Goal: Task Accomplishment & Management: Use online tool/utility

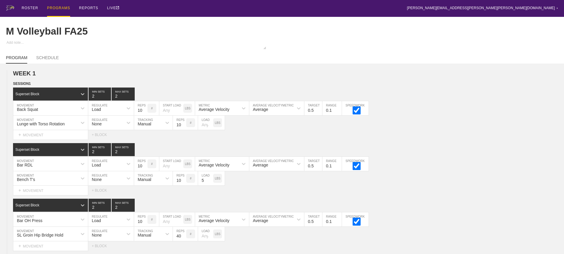
click at [63, 8] on div "PROGRAMS" at bounding box center [58, 8] width 23 height 17
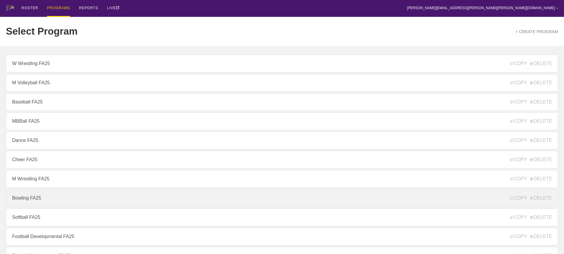
click at [37, 200] on link "Bowling FA25" at bounding box center [282, 199] width 553 height 18
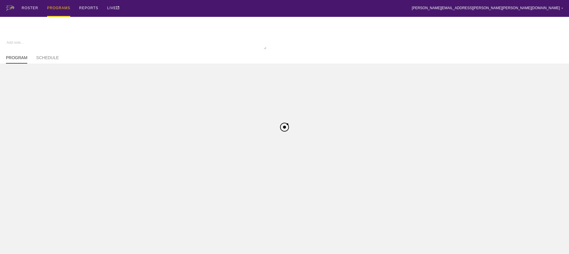
type textarea "x"
type input "Bowling FA25"
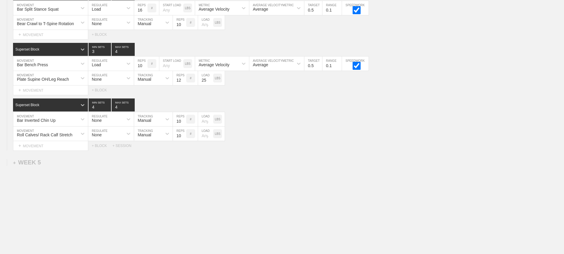
scroll to position [1810, 0]
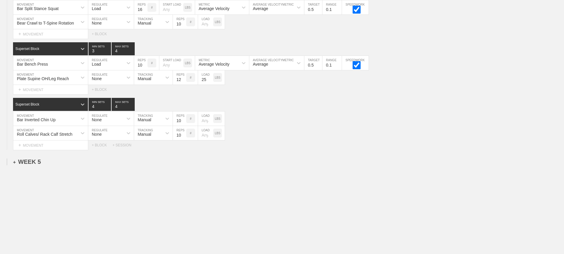
click at [31, 162] on div "+ WEEK 5" at bounding box center [27, 162] width 28 height 7
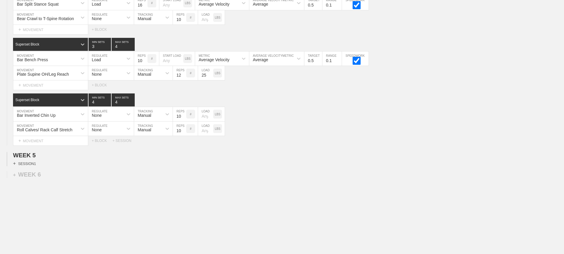
click at [34, 166] on div "+ SESSION 1" at bounding box center [24, 163] width 23 height 5
click at [43, 177] on div "+ BLOCK" at bounding box center [50, 174] width 75 height 9
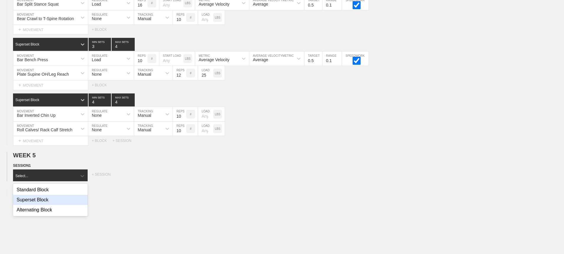
click at [48, 204] on div "Superset Block" at bounding box center [50, 200] width 75 height 10
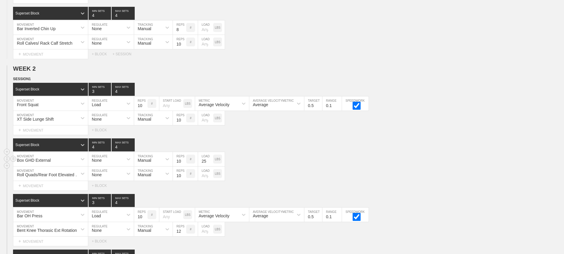
scroll to position [477, 0]
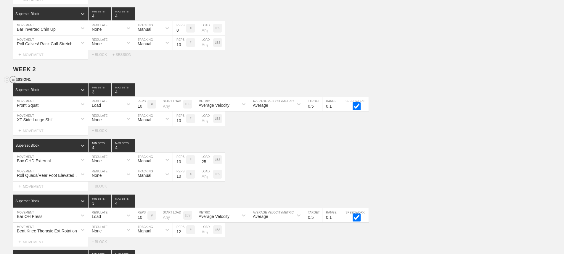
click at [12, 83] on circle at bounding box center [13, 79] width 7 height 7
click at [31, 89] on div "DUPLICATE" at bounding box center [41, 91] width 47 height 9
click at [309, 152] on div "Superset Block 4 MIN SETS 4 MAX SETS" at bounding box center [288, 145] width 551 height 13
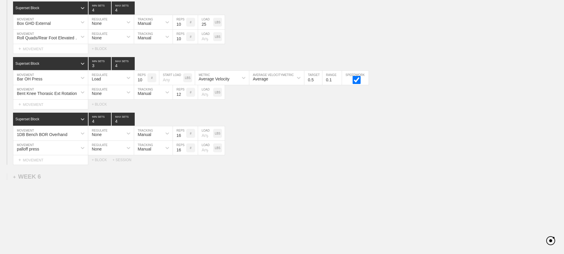
scroll to position [1838, 0]
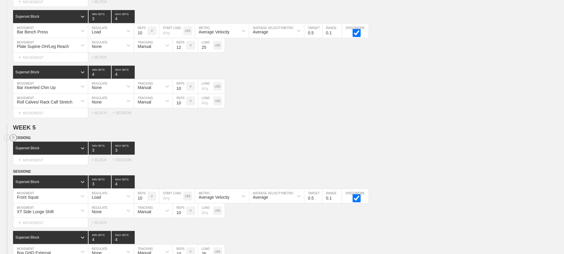
click at [12, 142] on circle at bounding box center [13, 138] width 7 height 7
click at [34, 158] on div "DELETE" at bounding box center [41, 158] width 47 height 9
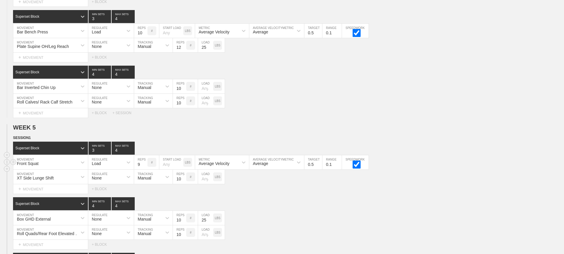
click at [144, 170] on input "9" at bounding box center [140, 163] width 13 height 14
click at [144, 170] on input "8" at bounding box center [140, 163] width 13 height 14
click at [144, 170] on input "7" at bounding box center [140, 163] width 13 height 14
type input "6"
click at [144, 170] on input "6" at bounding box center [140, 163] width 13 height 14
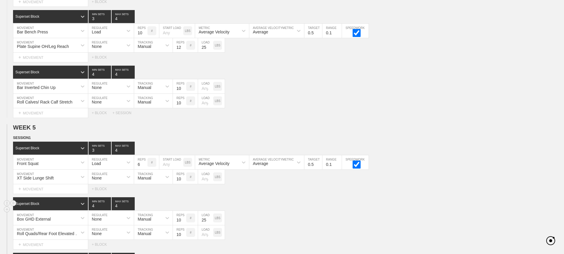
click at [337, 211] on div "Superset Block 4 MIN SETS 4 MAX SETS" at bounding box center [288, 204] width 551 height 13
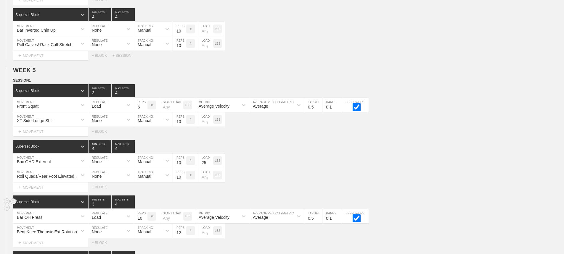
scroll to position [1898, 0]
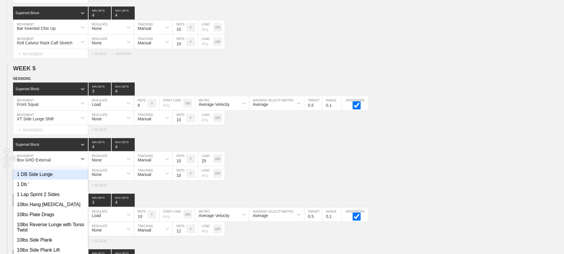
click at [71, 165] on div "option 1 DB Side Lunge focused, 1 of 801. 801 results available. Use Up and Dow…" at bounding box center [50, 159] width 75 height 14
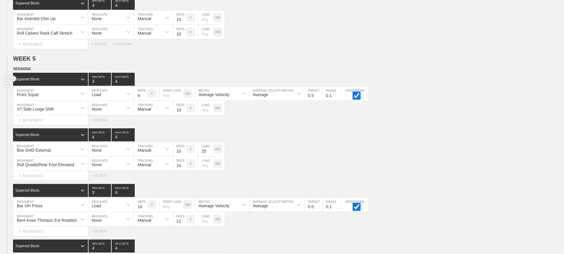
click at [491, 86] on div "Superset Block 3 MIN SETS 4 MAX SETS" at bounding box center [288, 79] width 551 height 13
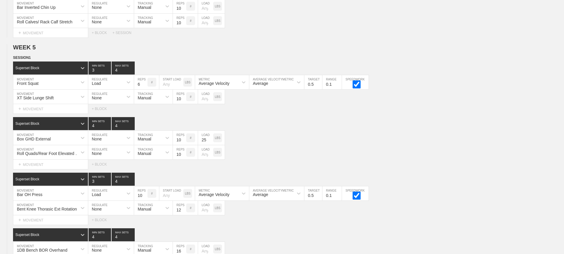
scroll to position [1930, 0]
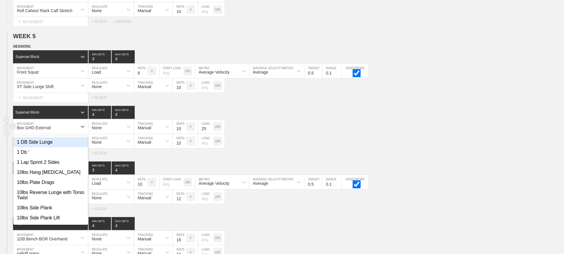
click at [65, 131] on div "Box GHD External" at bounding box center [45, 127] width 64 height 10
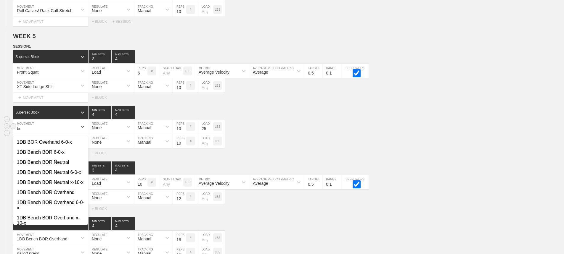
type input "box"
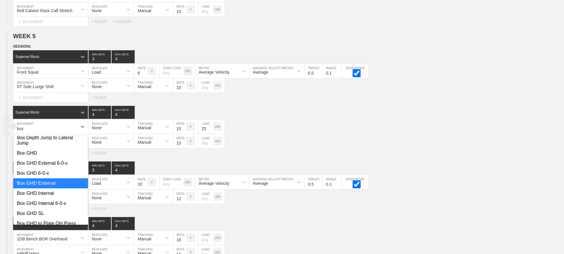
scroll to position [59, 0]
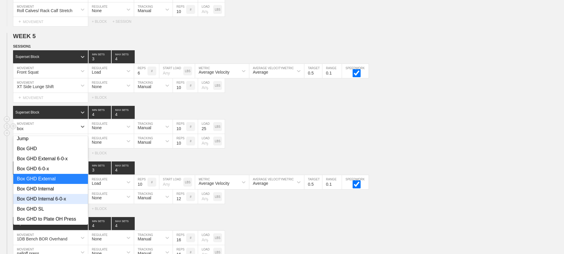
click at [52, 204] on div "Box GHD Internal 6-0-x" at bounding box center [50, 199] width 75 height 10
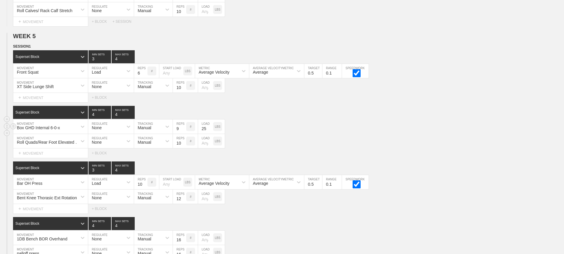
click at [184, 134] on input "9" at bounding box center [179, 127] width 13 height 14
click at [184, 134] on input "8" at bounding box center [179, 127] width 13 height 14
click at [184, 134] on input "7" at bounding box center [179, 127] width 13 height 14
click at [184, 134] on input "6" at bounding box center [179, 127] width 13 height 14
type input "5"
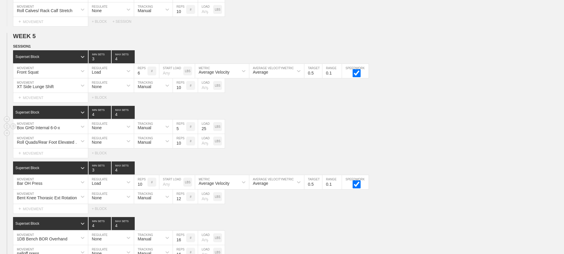
click at [184, 134] on input "5" at bounding box center [179, 127] width 13 height 14
click at [290, 145] on div "Roll Quads/Rear Foot Elevated Stretch MOVEMENT None REGULATE Manual TRACKING 10…" at bounding box center [282, 141] width 564 height 15
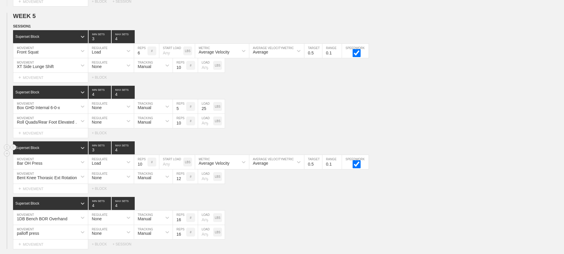
scroll to position [1959, 0]
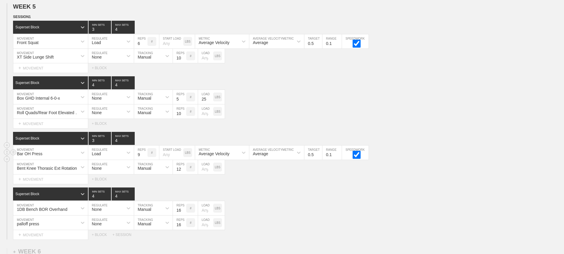
click at [144, 160] on input "9" at bounding box center [140, 153] width 13 height 14
click at [144, 160] on input "8" at bounding box center [140, 153] width 13 height 14
click at [144, 160] on input "7" at bounding box center [140, 153] width 13 height 14
click at [144, 160] on input "6" at bounding box center [140, 153] width 13 height 14
click at [144, 160] on input "5" at bounding box center [140, 153] width 13 height 14
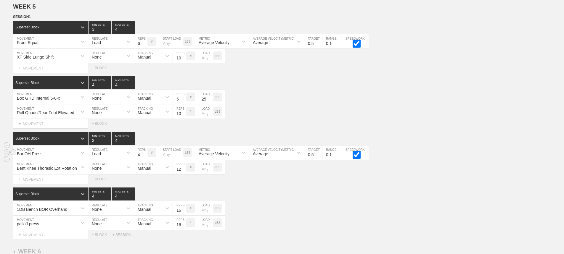
click at [144, 160] on input "4" at bounding box center [140, 153] width 13 height 14
click at [144, 157] on input "5" at bounding box center [140, 153] width 13 height 14
type input "6"
click at [144, 157] on input "6" at bounding box center [140, 153] width 13 height 14
drag, startPoint x: 265, startPoint y: 103, endPoint x: 158, endPoint y: 6, distance: 144.5
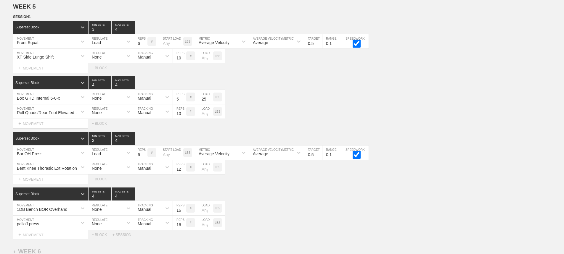
click at [265, 101] on div "Box GHD Internal 6-0-x MOVEMENT None REGULATE Manual TRACKING 5 REPS # 25 LOAD …" at bounding box center [282, 97] width 564 height 15
click at [401, 115] on div "Roll Quads/Rear Foot Elevated Stretch MOVEMENT None REGULATE Manual TRACKING 10…" at bounding box center [282, 112] width 564 height 15
click at [404, 119] on div "Roll Quads/Rear Foot Elevated Stretch MOVEMENT None REGULATE Manual TRACKING 10…" at bounding box center [282, 112] width 564 height 15
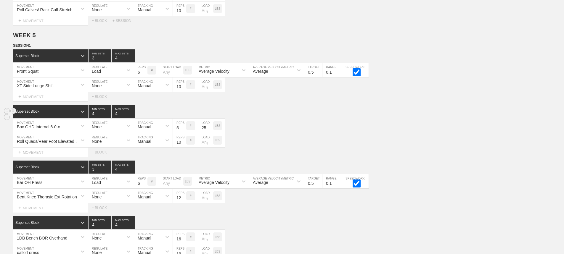
scroll to position [2019, 0]
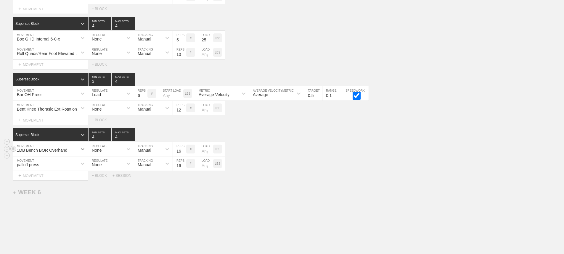
click at [77, 154] on div at bounding box center [82, 149] width 11 height 11
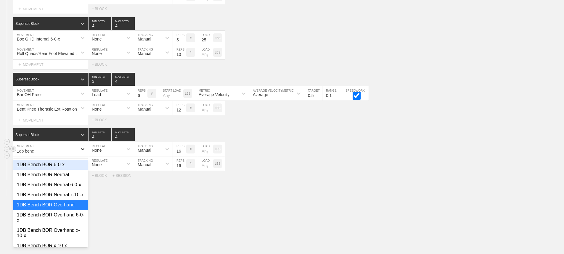
type input "1db bench"
click at [69, 189] on div "1DB Bench BOR Neutral 6-0-x" at bounding box center [50, 185] width 75 height 10
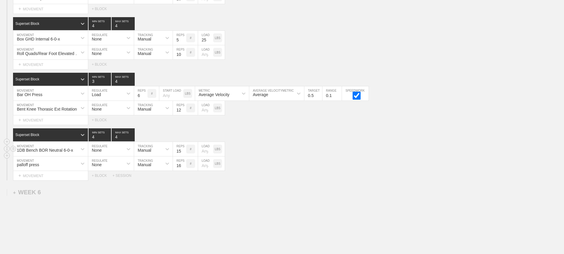
click at [183, 156] on input "15" at bounding box center [179, 149] width 13 height 14
click at [183, 156] on input "14" at bounding box center [179, 149] width 13 height 14
click at [183, 156] on input "13" at bounding box center [179, 149] width 13 height 14
click at [183, 156] on input "12" at bounding box center [179, 149] width 13 height 14
click at [183, 156] on input "11" at bounding box center [179, 149] width 13 height 14
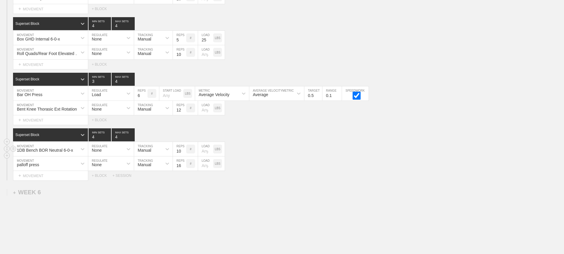
click at [183, 156] on input "10" at bounding box center [179, 149] width 13 height 14
click at [182, 156] on input "9" at bounding box center [179, 149] width 13 height 14
type input "8"
click at [184, 156] on input "8" at bounding box center [179, 149] width 13 height 14
drag, startPoint x: 349, startPoint y: 161, endPoint x: 343, endPoint y: 162, distance: 5.8
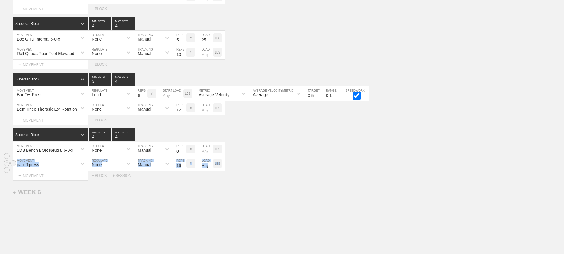
click at [348, 162] on div "Superset Block 4 MIN SETS 4 MAX SETS DUPLICATE INSERT MOVEMENT AFTER DELETE 1DB…" at bounding box center [282, 155] width 564 height 52
drag, startPoint x: 305, startPoint y: 161, endPoint x: 242, endPoint y: 165, distance: 63.2
click at [293, 161] on div "palloff press MOVEMENT None REGULATE Manual TRACKING 16 REPS # LOAD LBS" at bounding box center [282, 164] width 564 height 15
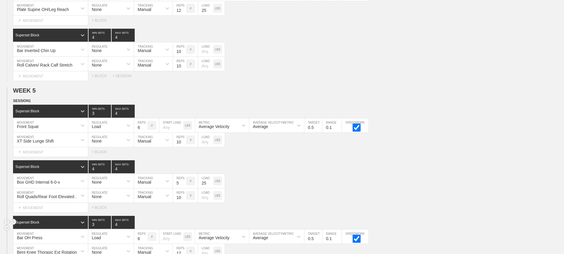
scroll to position [2054, 0]
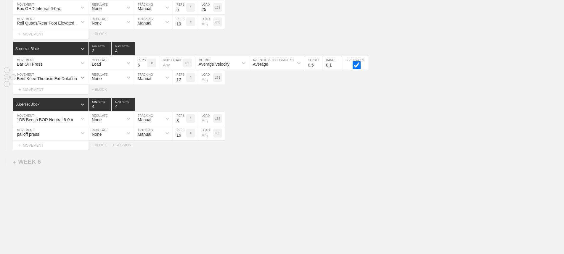
click at [82, 78] on icon at bounding box center [83, 78] width 4 height 2
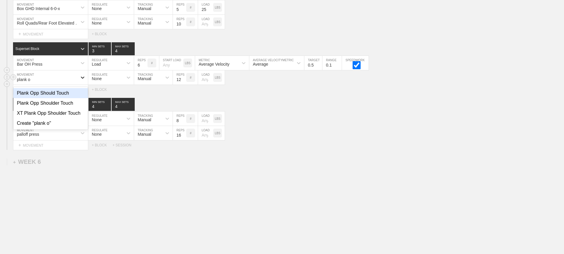
type input "plank op"
click at [63, 104] on div "Plank Opp Shoulder Touch" at bounding box center [50, 103] width 75 height 10
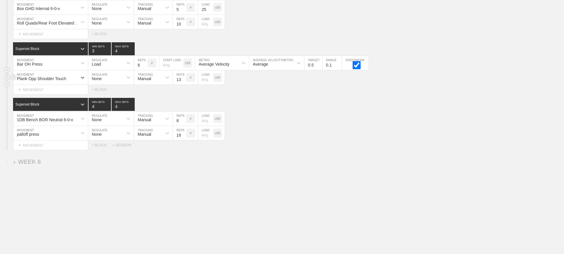
click at [183, 79] on input "13" at bounding box center [179, 78] width 13 height 14
click at [183, 79] on input "14" at bounding box center [179, 78] width 13 height 14
click at [183, 79] on input "15" at bounding box center [179, 78] width 13 height 14
type input "16"
click at [183, 79] on input "16" at bounding box center [179, 78] width 13 height 14
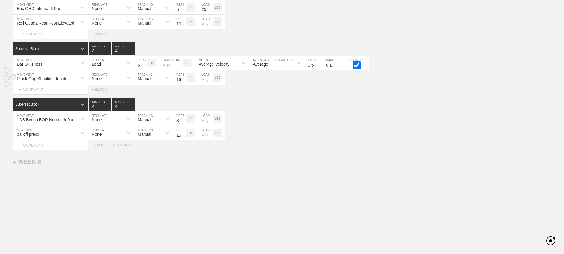
click at [206, 81] on input "number" at bounding box center [205, 78] width 15 height 14
type input "25"
click at [266, 113] on div "1DB Bench BOR Neutral 6-0-x MOVEMENT None REGULATE Manual TRACKING 8 REPS # LOA…" at bounding box center [282, 119] width 564 height 15
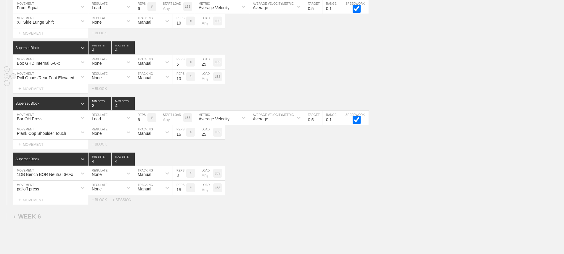
click at [268, 84] on div "Roll Quads/Rear Foot Elevated Stretch MOVEMENT None REGULATE Manual TRACKING 10…" at bounding box center [282, 77] width 564 height 15
click at [318, 190] on div "palloff press MOVEMENT None REGULATE Manual TRACKING 16 REPS # LOAD LBS" at bounding box center [282, 188] width 564 height 15
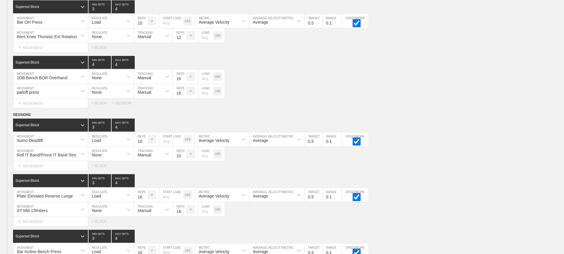
scroll to position [0, 0]
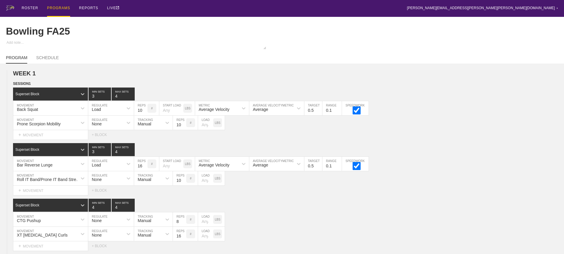
click at [55, 7] on div "PROGRAMS" at bounding box center [58, 8] width 23 height 17
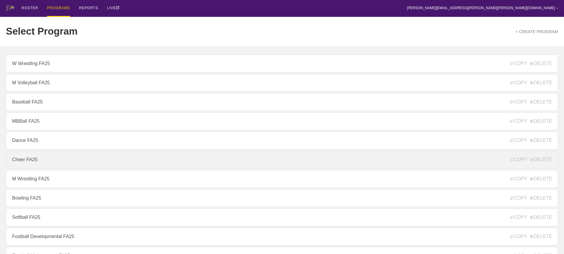
click at [55, 157] on link "Cheer FA25" at bounding box center [282, 160] width 553 height 18
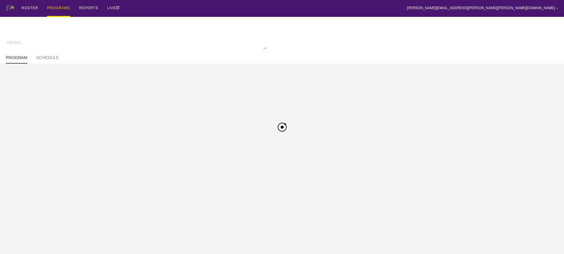
type textarea "x"
type input "Cheer FA25"
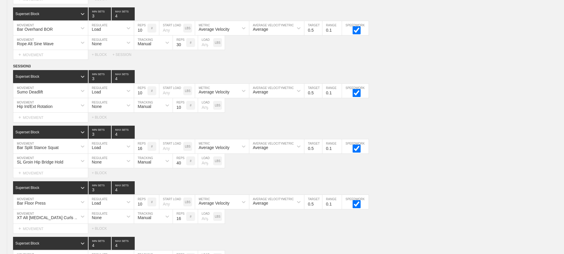
scroll to position [2319, 0]
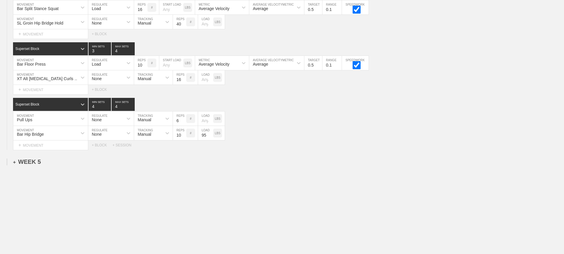
click at [31, 160] on div "+ WEEK 5" at bounding box center [27, 162] width 28 height 7
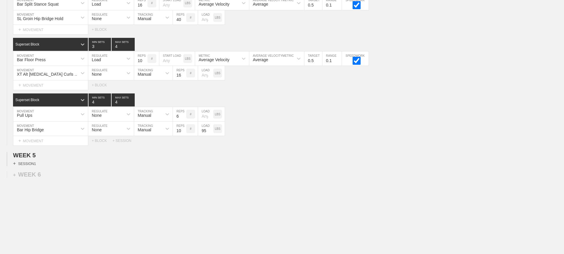
click at [32, 166] on div "+ SESSION 1" at bounding box center [24, 163] width 23 height 5
click at [36, 176] on div "+ BLOCK" at bounding box center [50, 174] width 75 height 9
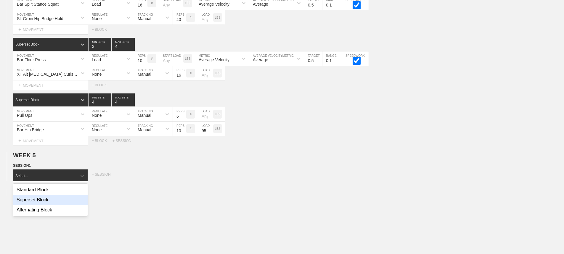
click at [39, 205] on div "Superset Block" at bounding box center [50, 200] width 75 height 10
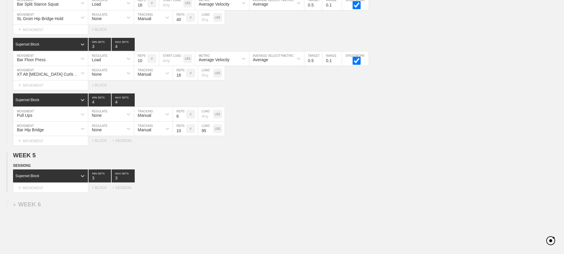
click at [247, 191] on div "Select... MOVEMENT + MOVEMENT + BLOCK + SESSION" at bounding box center [282, 187] width 564 height 9
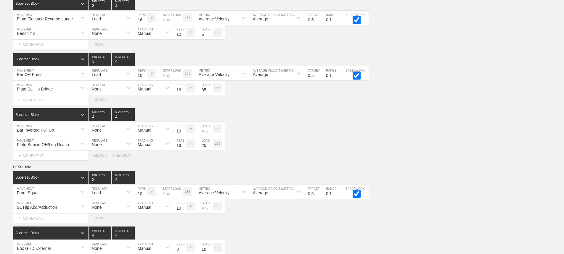
scroll to position [2366, 0]
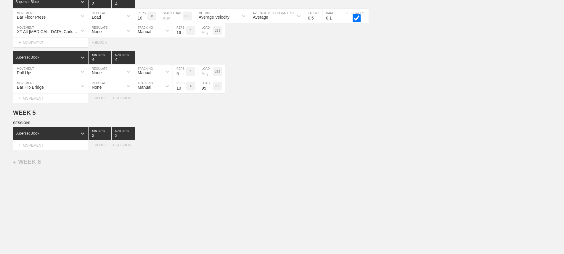
click at [381, 144] on div "Select... MOVEMENT + MOVEMENT + BLOCK + SESSION" at bounding box center [282, 145] width 564 height 9
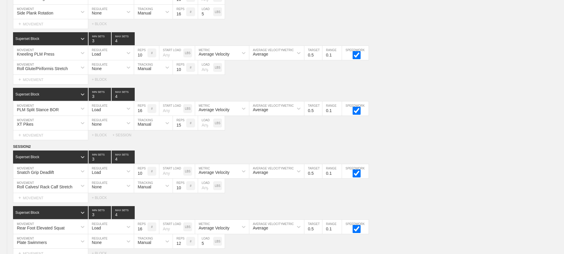
scroll to position [1151, 0]
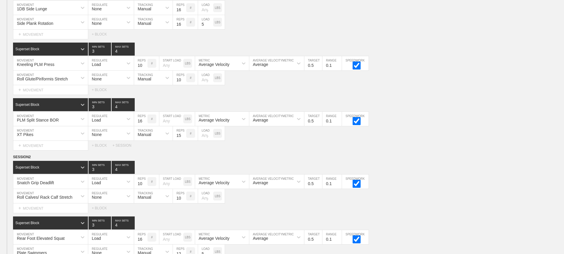
click at [438, 95] on div "Select... MOVEMENT + MOVEMENT + BLOCK" at bounding box center [282, 89] width 564 height 9
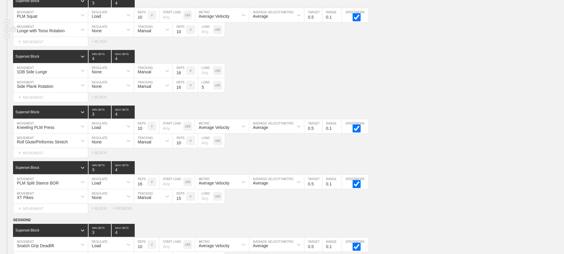
scroll to position [1032, 0]
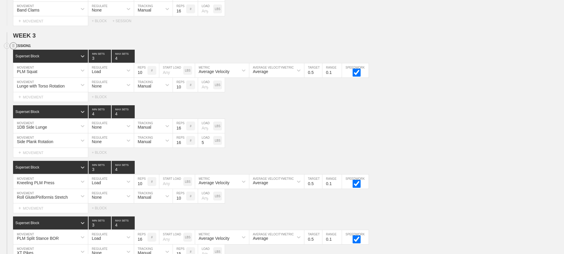
click at [12, 49] on circle at bounding box center [13, 46] width 7 height 7
click at [37, 55] on div "DUPLICATE" at bounding box center [41, 57] width 47 height 9
click at [337, 125] on div "1DB Side Lunge MOVEMENT None REGULATE Manual TRACKING 16 REPS # LOAD LBS" at bounding box center [282, 126] width 564 height 15
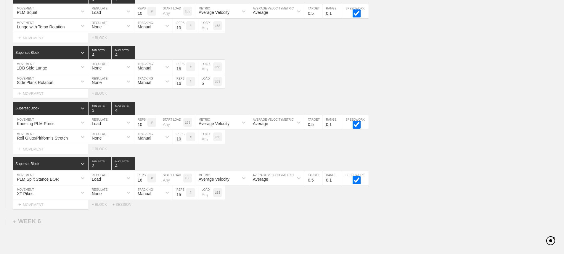
scroll to position [2302, 0]
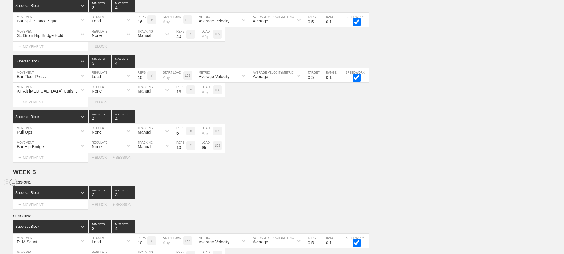
click at [12, 186] on circle at bounding box center [13, 183] width 7 height 7
click at [31, 200] on div "DELETE" at bounding box center [41, 202] width 47 height 9
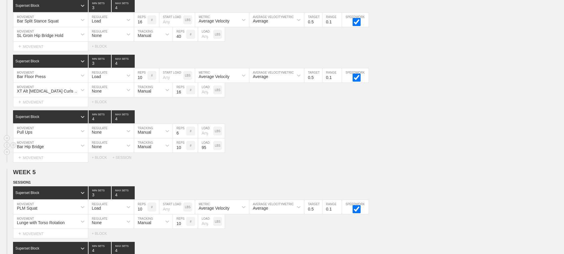
click at [393, 153] on div "Bar Hip Bridge MOVEMENT None REGULATE Manual TRACKING 10 REPS # 95 LOAD LBS" at bounding box center [282, 146] width 564 height 15
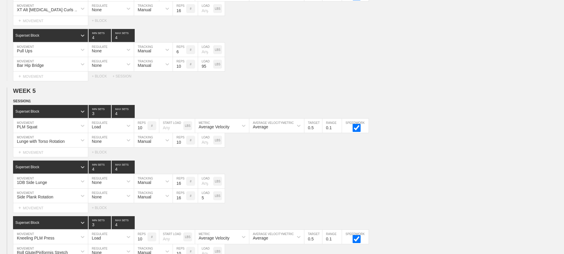
scroll to position [2391, 0]
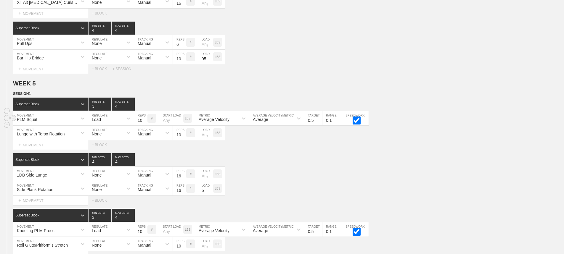
click at [67, 124] on div "PLM Squat" at bounding box center [45, 118] width 64 height 10
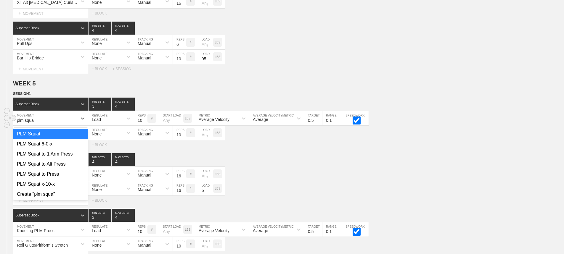
type input "plm squat"
click at [32, 149] on div "PLM Squat 6-0-x" at bounding box center [50, 144] width 75 height 10
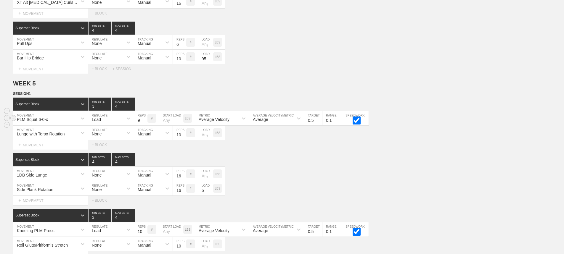
click at [145, 126] on input "9" at bounding box center [140, 118] width 13 height 14
click at [143, 126] on input "8" at bounding box center [140, 118] width 13 height 14
click at [145, 126] on input "7" at bounding box center [140, 118] width 13 height 14
click at [145, 126] on input "6" at bounding box center [140, 118] width 13 height 14
type input "5"
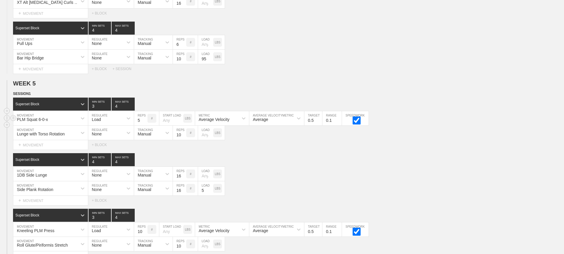
click at [145, 126] on input "5" at bounding box center [140, 118] width 13 height 14
click at [277, 173] on div "1DB Side Lunge MOVEMENT None REGULATE Manual TRACKING 16 REPS # LOAD LBS" at bounding box center [282, 174] width 564 height 15
click at [182, 181] on input "15" at bounding box center [179, 174] width 13 height 14
click at [182, 181] on input "14" at bounding box center [179, 174] width 13 height 14
click at [182, 181] on input "13" at bounding box center [179, 174] width 13 height 14
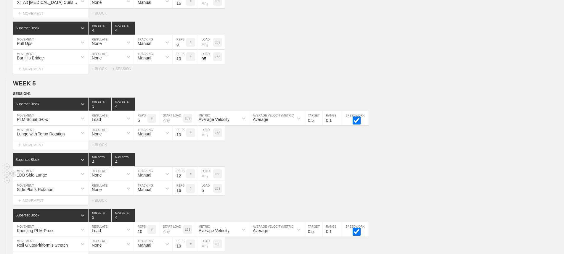
click at [182, 181] on input "12" at bounding box center [179, 174] width 13 height 14
click at [182, 181] on input "11" at bounding box center [179, 174] width 13 height 14
click at [182, 181] on input "10" at bounding box center [179, 174] width 13 height 14
click at [183, 181] on input "9" at bounding box center [179, 174] width 13 height 14
type input "8"
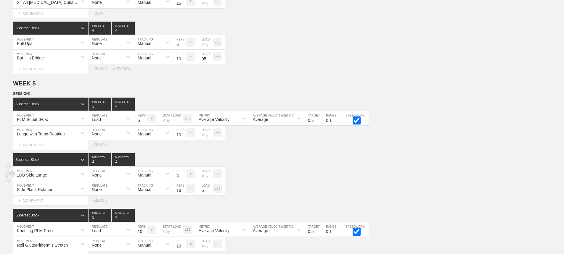
click at [183, 181] on input "8" at bounding box center [179, 174] width 13 height 14
click at [310, 179] on div "1DB Side Lunge MOVEMENT None REGULATE Manual TRACKING 8 REPS # LOAD LBS" at bounding box center [282, 174] width 564 height 15
drag, startPoint x: 276, startPoint y: 177, endPoint x: 282, endPoint y: 176, distance: 5.6
click at [280, 176] on div "1DB Side Lunge MOVEMENT None REGULATE Manual TRACKING 8 REPS # LOAD LBS" at bounding box center [282, 174] width 564 height 15
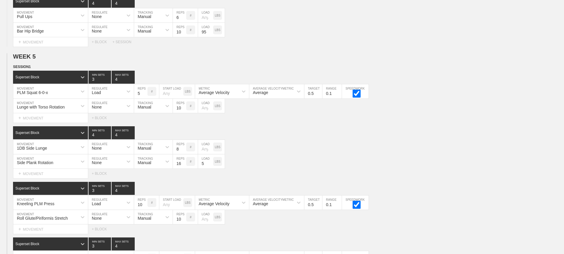
scroll to position [2479, 0]
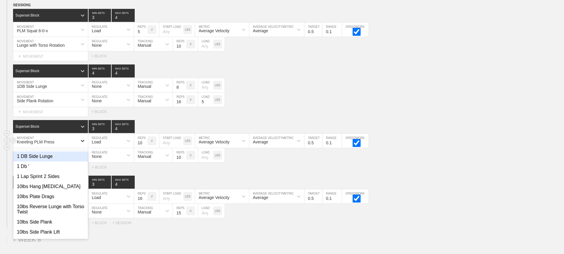
click at [81, 142] on icon at bounding box center [83, 141] width 4 height 2
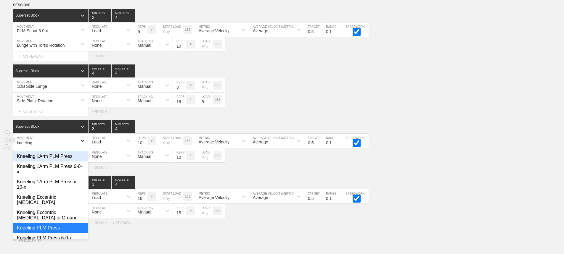
type input "kneelin"
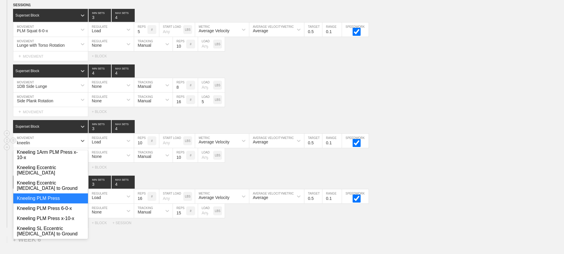
scroll to position [59, 0]
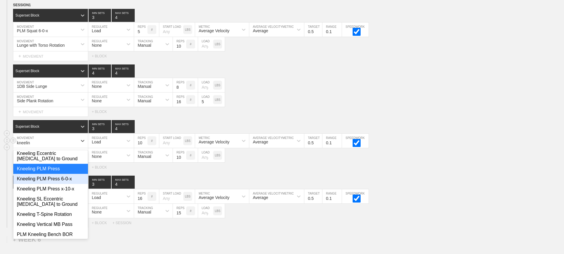
click at [59, 178] on div "Kneeling PLM Press 6-0-x" at bounding box center [50, 179] width 75 height 10
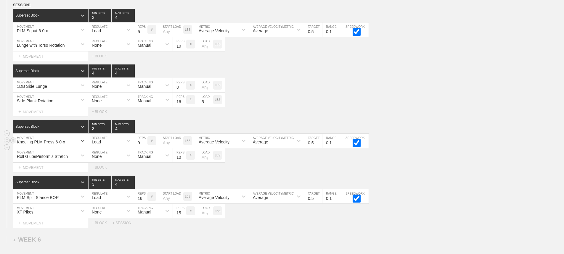
click at [144, 148] on input "9" at bounding box center [140, 141] width 13 height 14
click at [144, 148] on input "8" at bounding box center [140, 141] width 13 height 14
click at [144, 148] on input "7" at bounding box center [140, 141] width 13 height 14
click at [144, 148] on input "6" at bounding box center [140, 141] width 13 height 14
click at [144, 148] on input "5" at bounding box center [140, 141] width 13 height 14
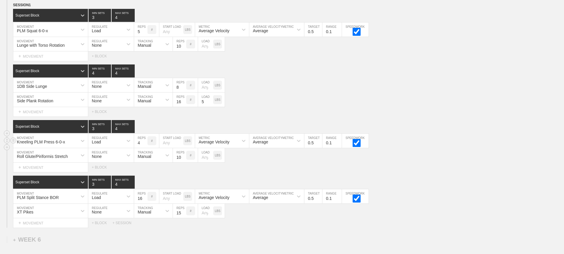
type input "4"
click at [145, 148] on input "4" at bounding box center [140, 141] width 13 height 14
click at [255, 171] on div "Select... MOVEMENT + MOVEMENT + BLOCK" at bounding box center [282, 167] width 564 height 9
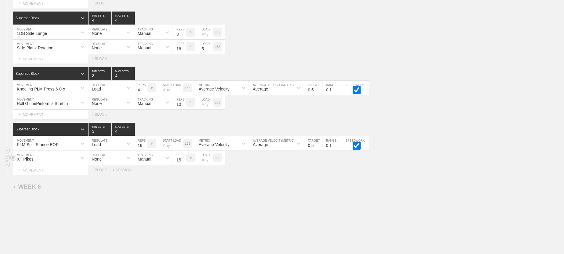
scroll to position [2562, 0]
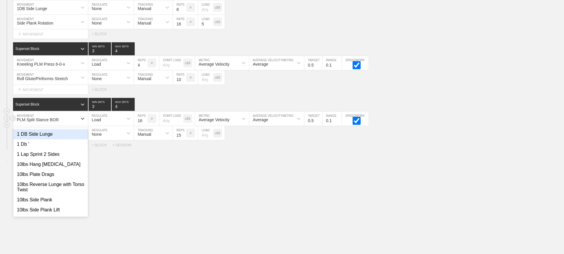
click at [77, 118] on div "PLM Split Stance BOR" at bounding box center [45, 119] width 64 height 10
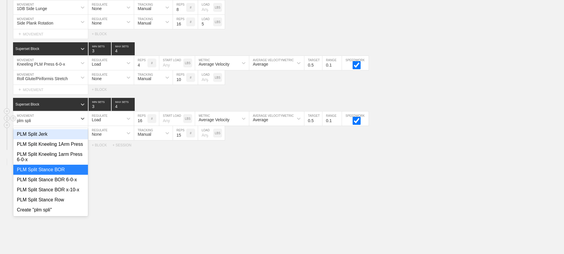
type input "plm split"
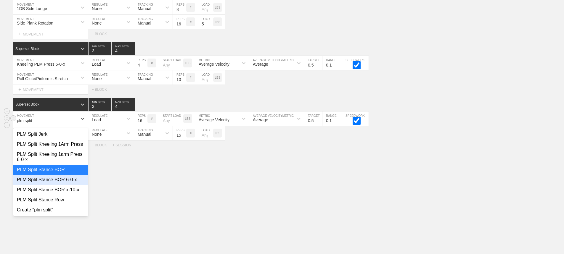
click at [68, 182] on div "PLM Split Stance BOR 6-0-x" at bounding box center [50, 180] width 75 height 10
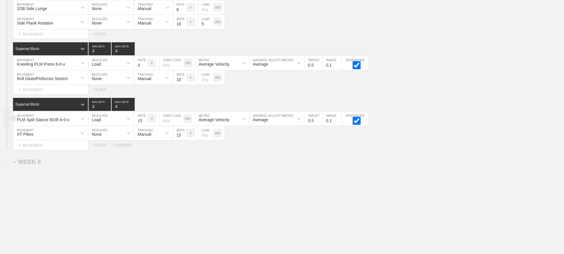
click at [145, 122] on input "15" at bounding box center [140, 119] width 13 height 14
click at [145, 122] on input "14" at bounding box center [140, 119] width 13 height 14
click at [145, 122] on input "13" at bounding box center [140, 119] width 13 height 14
click at [145, 122] on input "12" at bounding box center [140, 119] width 13 height 14
click at [145, 122] on input "11" at bounding box center [140, 119] width 13 height 14
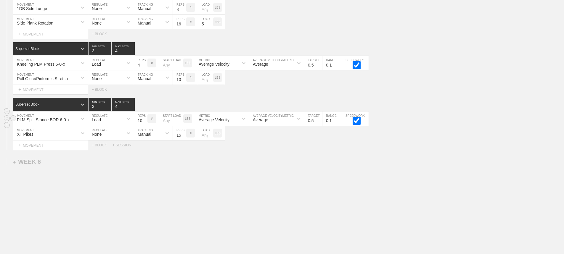
click at [145, 122] on input "10" at bounding box center [140, 119] width 13 height 14
click at [145, 122] on input "9" at bounding box center [140, 119] width 13 height 14
type input "8"
click at [145, 122] on input "8" at bounding box center [140, 119] width 13 height 14
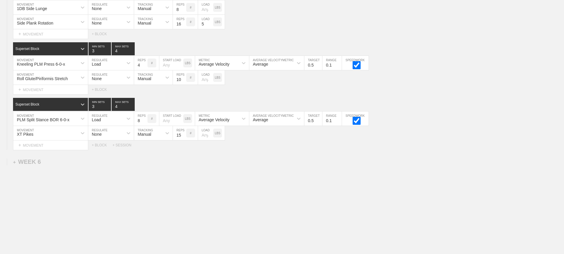
drag, startPoint x: 290, startPoint y: 182, endPoint x: 359, endPoint y: 43, distance: 155.0
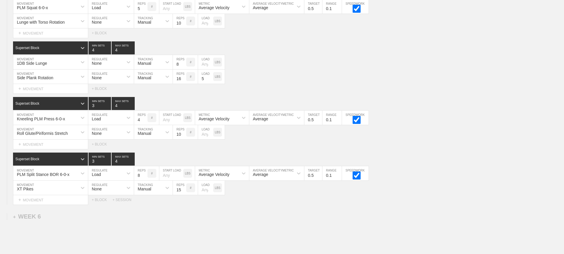
scroll to position [1163, 0]
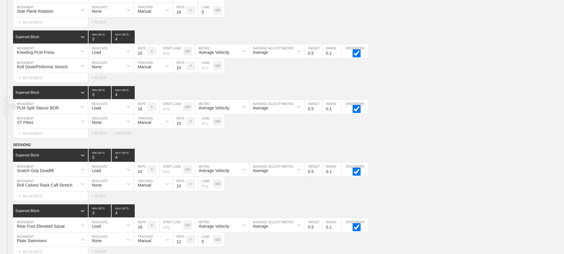
click at [478, 114] on div "PLM Split Stance BOR MOVEMENT Load REGULATE 16 REPS # START LOAD LBS Average Ve…" at bounding box center [282, 107] width 564 height 15
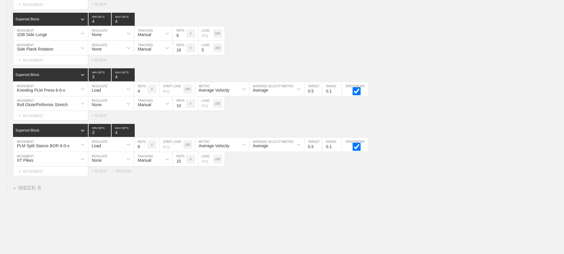
scroll to position [2562, 0]
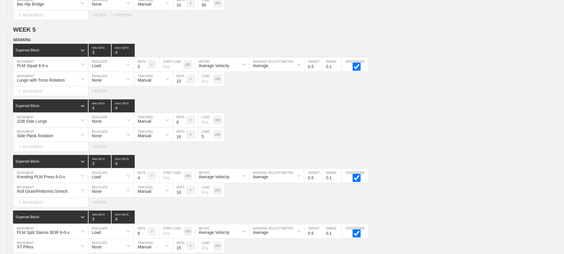
scroll to position [2443, 0]
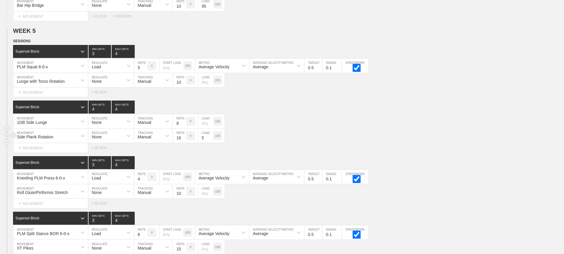
click at [265, 143] on div "Side Plank Rotation MOVEMENT None REGULATE Manual TRACKING 16 REPS # 5 LOAD LBS" at bounding box center [282, 136] width 564 height 15
type input "4"
click at [145, 73] on input "4" at bounding box center [140, 66] width 13 height 14
click at [314, 134] on div "Side Plank Rotation MOVEMENT None REGULATE Manual TRACKING 16 REPS # 5 LOAD LBS" at bounding box center [282, 136] width 564 height 15
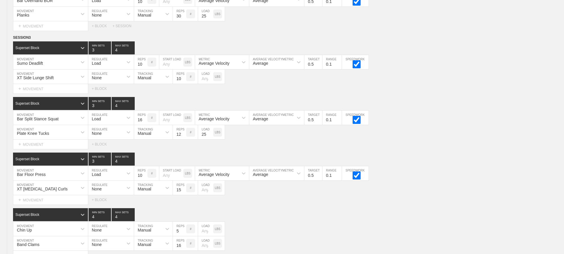
scroll to position [0, 0]
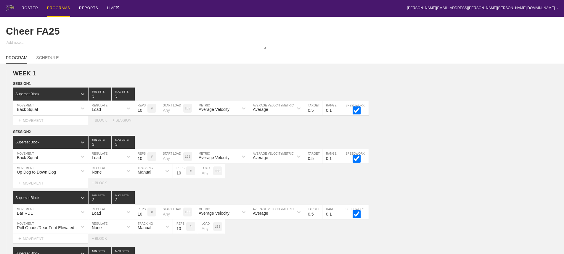
click at [54, 7] on div "PROGRAMS" at bounding box center [58, 8] width 23 height 17
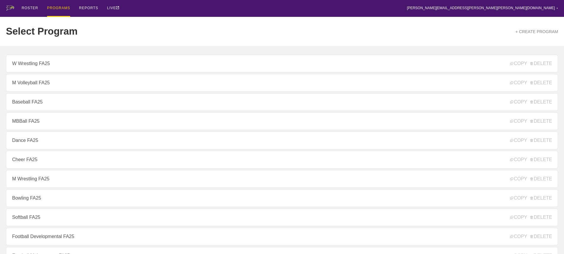
click at [152, 10] on div "ROSTER PROGRAMS REPORTS LIVE [PERSON_NAME][EMAIL_ADDRESS][PERSON_NAME][PERSON_N…" at bounding box center [282, 8] width 553 height 17
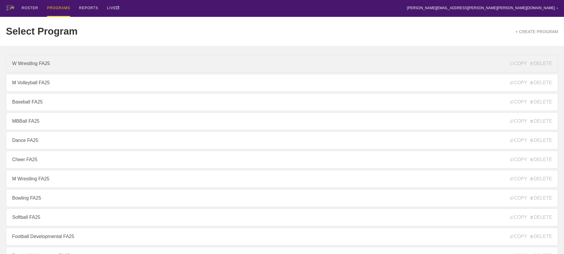
click at [37, 65] on link "W Wrestling FA25" at bounding box center [282, 64] width 553 height 18
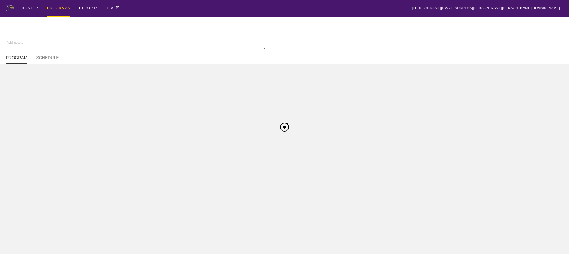
type textarea "x"
type input "W Wrestling FA25"
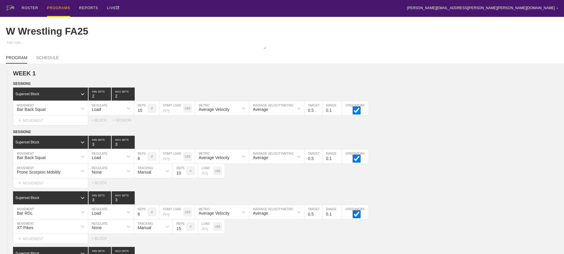
click at [363, 7] on div "ROSTER PROGRAMS REPORTS LIVE [PERSON_NAME][EMAIL_ADDRESS][PERSON_NAME][PERSON_N…" at bounding box center [282, 8] width 553 height 17
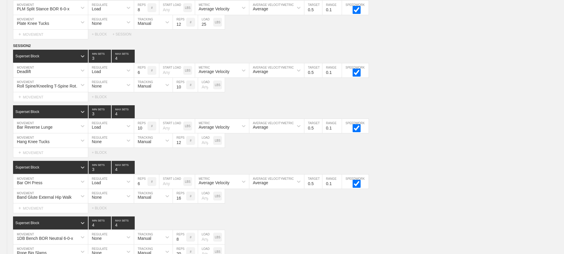
scroll to position [2319, 0]
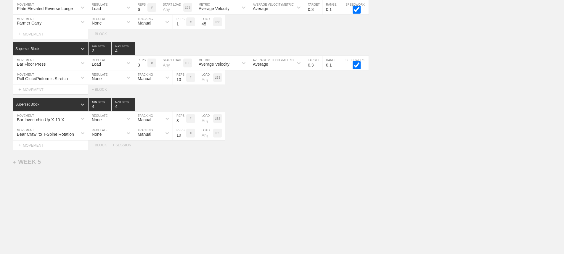
drag, startPoint x: 449, startPoint y: 177, endPoint x: 443, endPoint y: 178, distance: 6.5
click at [31, 161] on div "+ WEEK 5" at bounding box center [27, 162] width 28 height 7
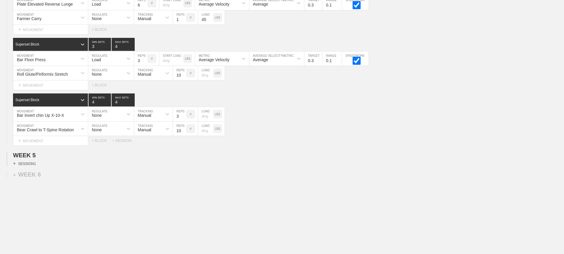
click at [33, 166] on div "+ SESSION 1" at bounding box center [24, 163] width 23 height 5
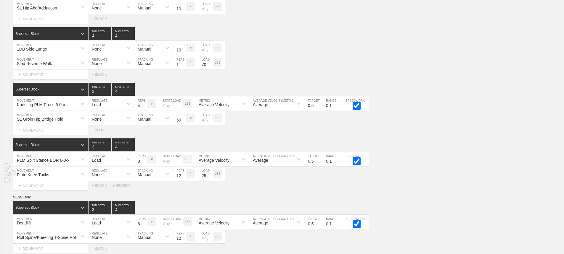
scroll to position [1104, 0]
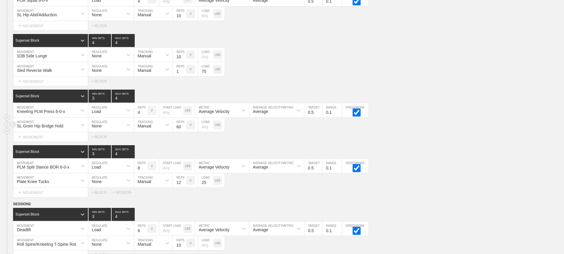
click at [455, 122] on div "SL Groin Hip Bridge Hold MOVEMENT None REGULATE Manual TRACKING 60 REPS # LOAD …" at bounding box center [282, 125] width 564 height 15
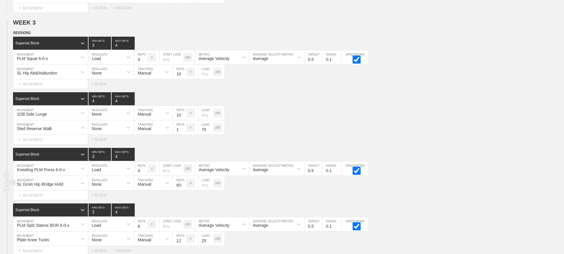
scroll to position [1015, 0]
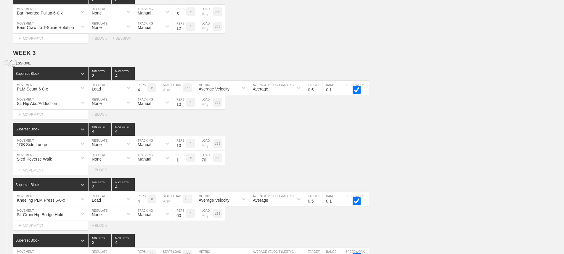
click at [12, 67] on circle at bounding box center [13, 63] width 7 height 7
click at [41, 73] on div "DUPLICATE" at bounding box center [41, 74] width 47 height 9
click at [305, 143] on div "1DB Side Lunge MOVEMENT None REGULATE Manual TRACKING 10 REPS # LOAD LBS" at bounding box center [282, 144] width 564 height 15
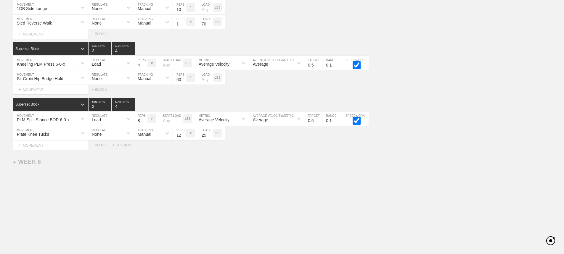
scroll to position [2351, 0]
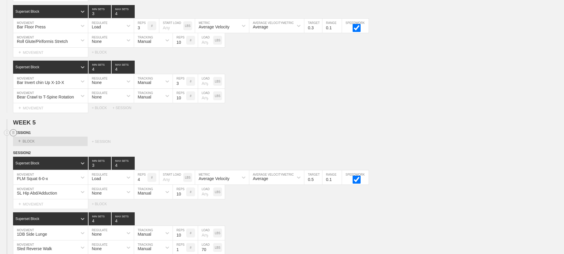
click at [15, 137] on circle at bounding box center [13, 133] width 7 height 7
click at [33, 154] on div "DELETE" at bounding box center [41, 153] width 47 height 9
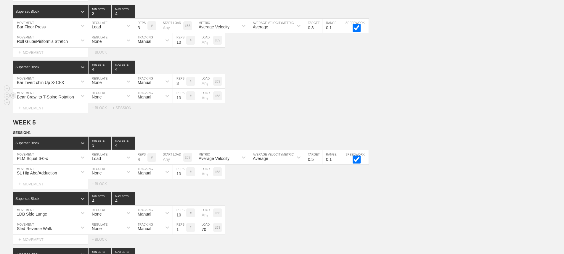
click at [372, 89] on div "Bar Invert chin Up X-10-X MOVEMENT None REGULATE Manual TRACKING 3 REPS # LOAD …" at bounding box center [282, 81] width 564 height 15
click at [77, 162] on div "PLM Squat 6-0-x" at bounding box center [50, 158] width 75 height 14
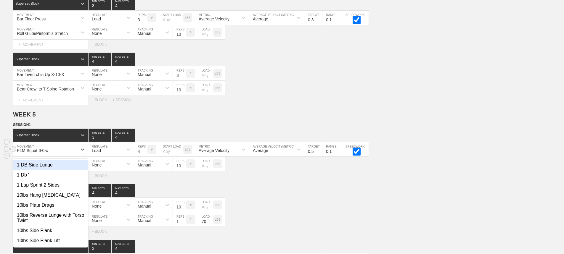
scroll to position [2360, 0]
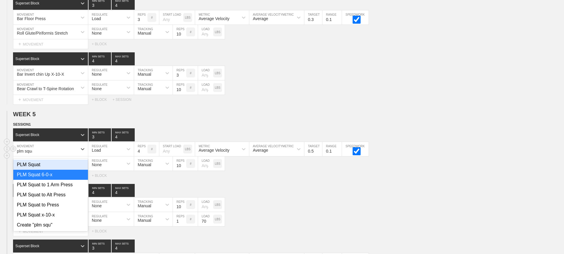
type input "plm squat"
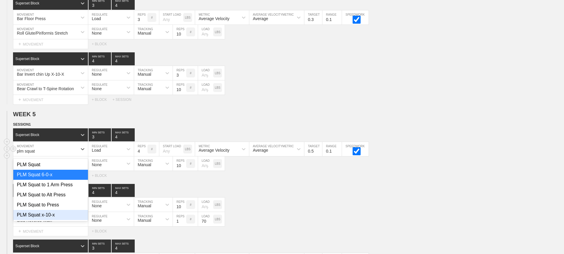
click at [53, 217] on div "PLM Squat x-10-x" at bounding box center [50, 215] width 75 height 10
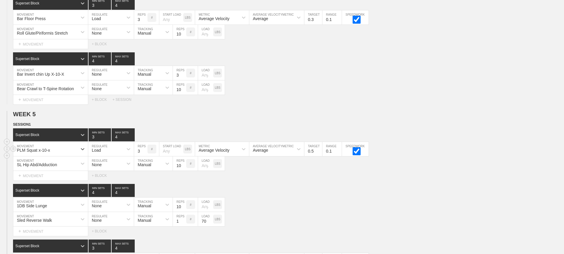
type input "3"
click at [145, 156] on input "3" at bounding box center [140, 149] width 13 height 14
drag, startPoint x: 304, startPoint y: 198, endPoint x: 335, endPoint y: 163, distance: 47.0
click at [322, 188] on div "SESSION 1 Superset Block 3 MIN SETS 4 MAX SETS DUPLICATE INSERT MOVEMENT AFTER …" at bounding box center [282, 235] width 564 height 226
click at [320, 156] on input "0.4" at bounding box center [314, 149] width 18 height 14
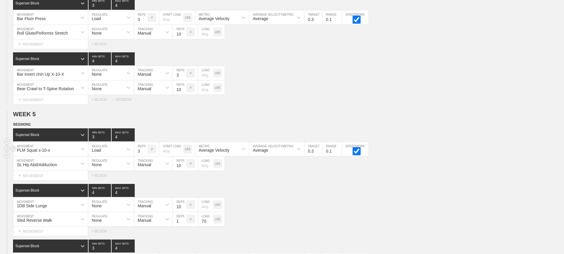
type input "0.3"
click at [320, 156] on input "0.3" at bounding box center [314, 149] width 18 height 14
click at [337, 178] on div "Select... MOVEMENT + MOVEMENT + BLOCK" at bounding box center [282, 175] width 564 height 9
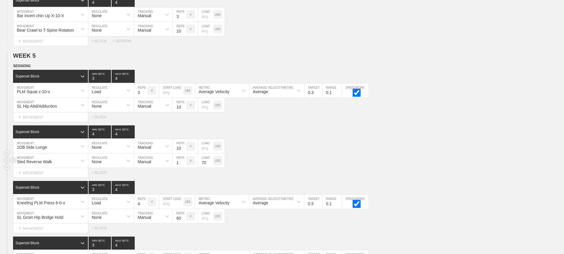
scroll to position [2419, 0]
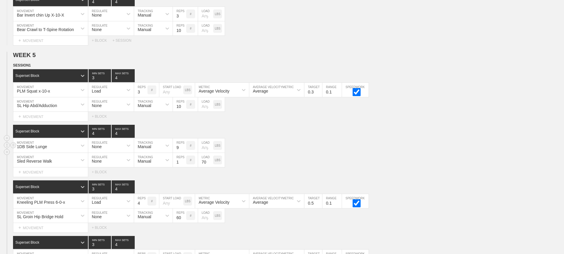
click at [183, 153] on input "9" at bounding box center [179, 146] width 13 height 14
click at [183, 153] on input "8" at bounding box center [179, 146] width 13 height 14
click at [183, 153] on input "7" at bounding box center [179, 146] width 13 height 14
type input "6"
click at [183, 153] on input "6" at bounding box center [179, 146] width 13 height 14
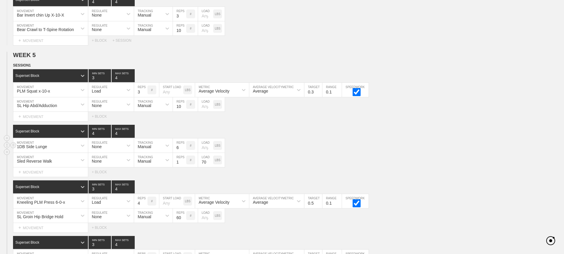
click at [298, 149] on div "1DB Side Lunge MOVEMENT None REGULATE Manual TRACKING 6 REPS # LOAD LBS" at bounding box center [282, 146] width 564 height 15
drag, startPoint x: 412, startPoint y: 123, endPoint x: 481, endPoint y: 105, distance: 70.3
click at [413, 121] on div "Select... MOVEMENT + MOVEMENT + BLOCK" at bounding box center [282, 116] width 564 height 9
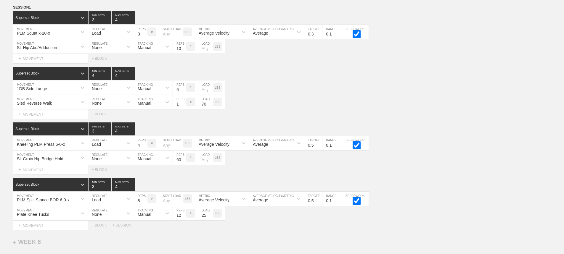
scroll to position [2481, 0]
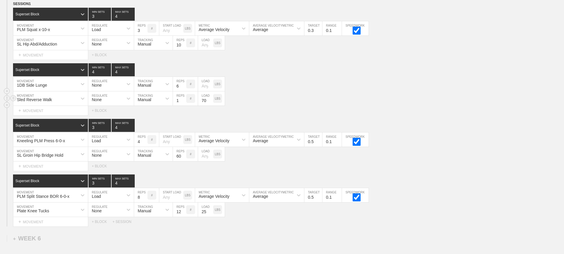
click at [75, 104] on div "Sled Reverse Walk" at bounding box center [45, 99] width 64 height 10
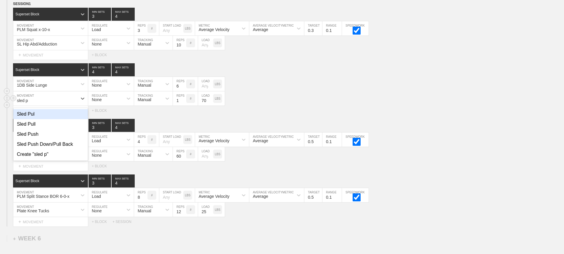
type input "sled pu"
click at [39, 138] on div "Sled Push" at bounding box center [50, 134] width 75 height 10
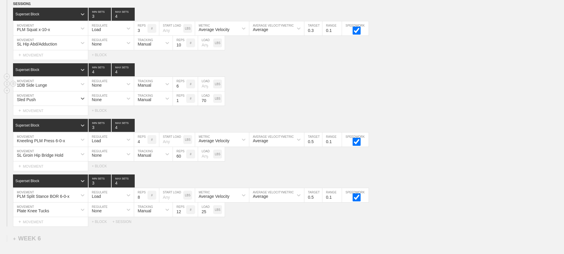
click at [279, 92] on div "1DB Side Lunge MOVEMENT None REGULATE Manual TRACKING 6 REPS # LOAD LBS" at bounding box center [282, 84] width 564 height 15
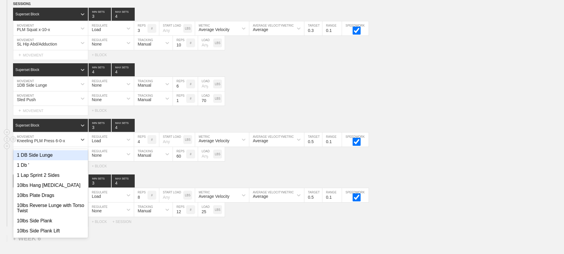
click at [71, 145] on div "Kneeling PLM Press 6-0-x" at bounding box center [45, 140] width 64 height 10
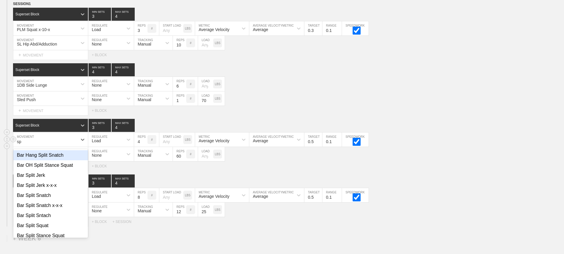
type input "s"
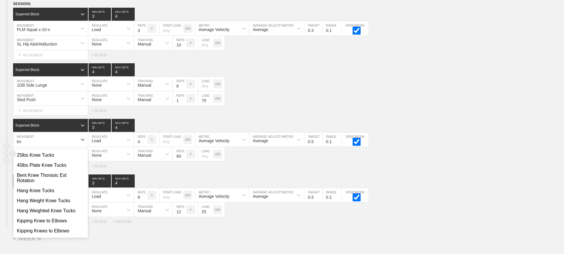
type input "k"
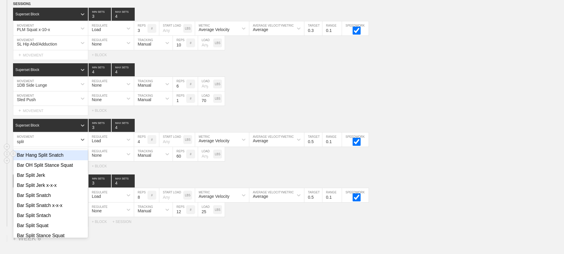
type input "split"
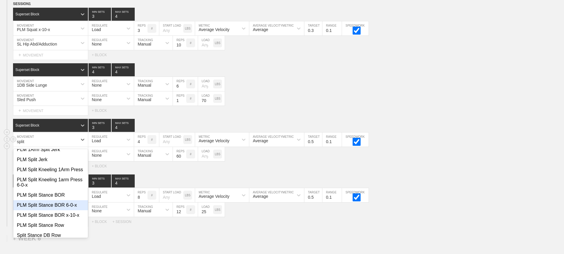
scroll to position [121, 0]
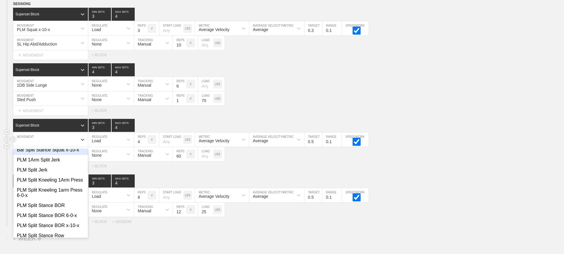
click at [59, 143] on div "split" at bounding box center [45, 140] width 64 height 10
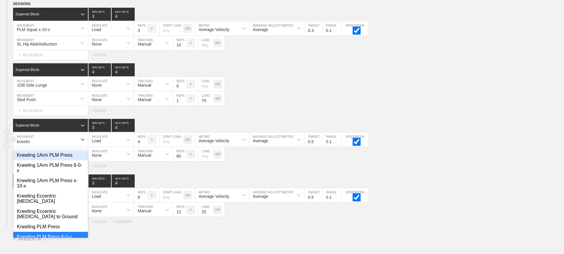
type input "kneeling"
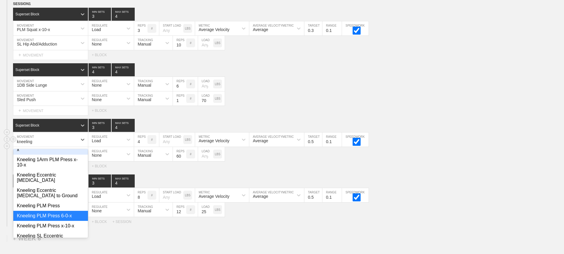
scroll to position [30, 0]
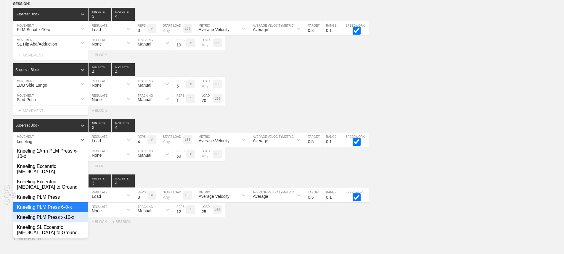
drag, startPoint x: 53, startPoint y: 216, endPoint x: 92, endPoint y: 195, distance: 44.1
click at [53, 215] on div "Kneeling PLM Press x-10-x" at bounding box center [50, 218] width 75 height 10
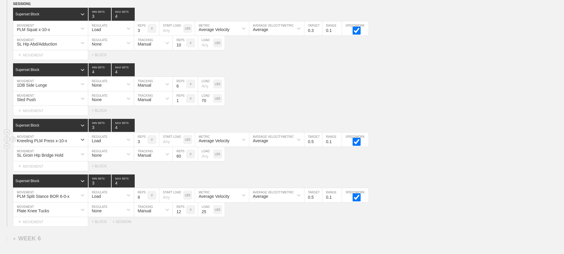
type input "3"
click at [144, 147] on input "3" at bounding box center [140, 140] width 13 height 14
click at [320, 147] on input "0.4" at bounding box center [314, 140] width 18 height 14
type input "0.3"
click at [320, 147] on input "0.3" at bounding box center [314, 140] width 18 height 14
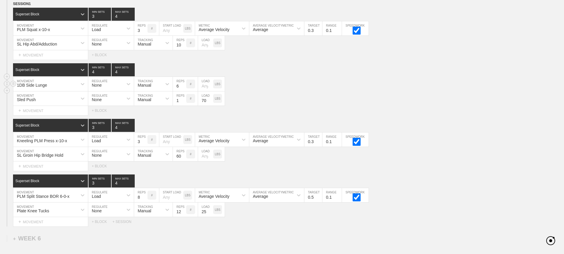
click at [464, 92] on div "1DB Side Lunge MOVEMENT None REGULATE Manual TRACKING 6 REPS # LOAD LBS" at bounding box center [282, 84] width 564 height 15
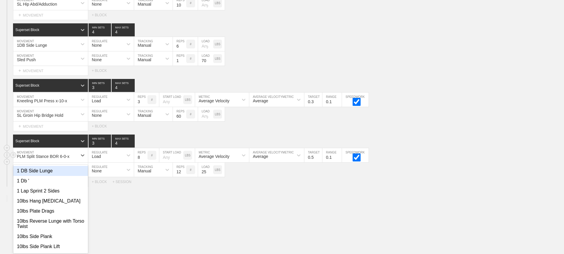
click at [74, 163] on div "option 1 DB Side Lunge focused, 1 of 801. 801 results available. Use Up and Dow…" at bounding box center [50, 155] width 75 height 14
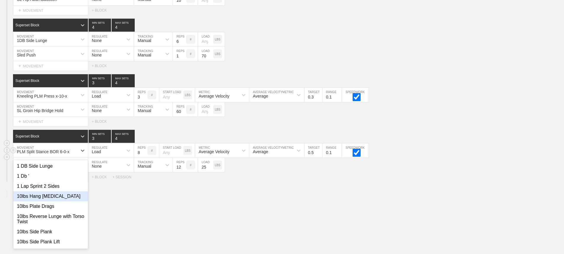
scroll to position [2527, 0]
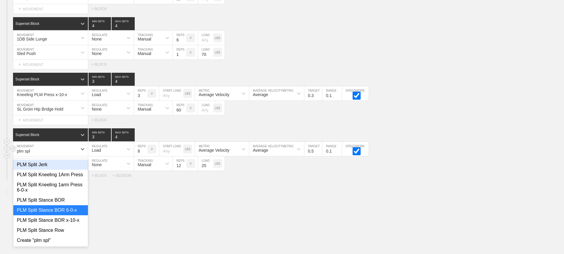
type input "plm spli"
click at [72, 226] on div "PLM Split Stance BOR x-10-x" at bounding box center [50, 221] width 75 height 10
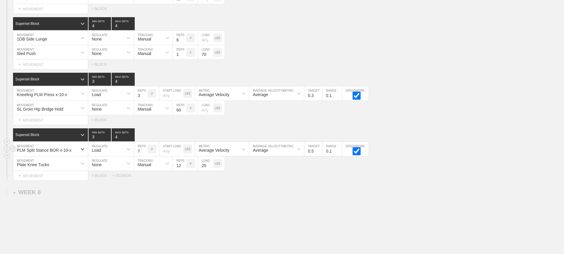
click at [144, 156] on input "7" at bounding box center [140, 149] width 13 height 14
type input "6"
click at [144, 156] on input "6" at bounding box center [140, 149] width 13 height 14
drag, startPoint x: 288, startPoint y: 191, endPoint x: 314, endPoint y: 166, distance: 36.1
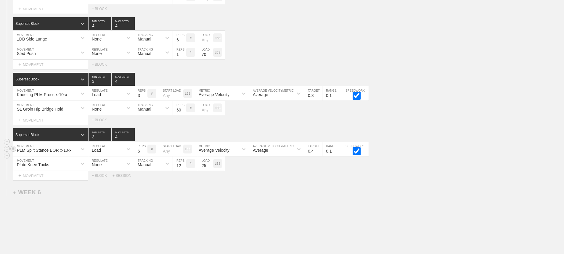
click at [319, 156] on input "0.4" at bounding box center [314, 149] width 18 height 14
type input "0.3"
click at [319, 156] on input "0.3" at bounding box center [314, 149] width 18 height 14
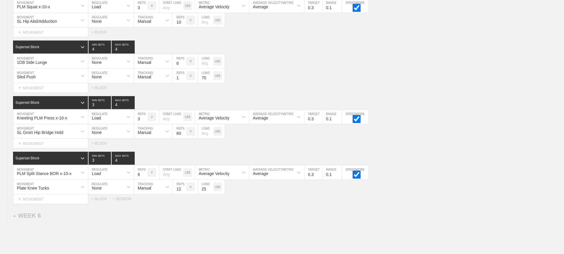
scroll to position [2468, 0]
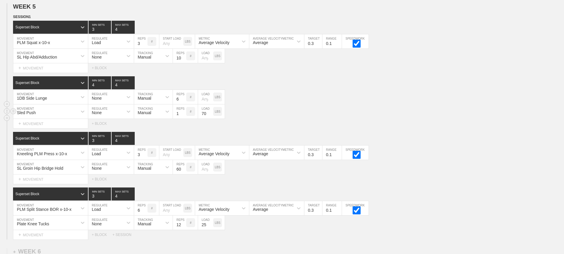
click at [305, 119] on div "Sled Push MOVEMENT None REGULATE Manual TRACKING 1 REPS # 70 LOAD LBS" at bounding box center [282, 112] width 564 height 15
click at [423, 94] on div "Superset Block 4 MIN SETS 4 MAX SETS DUPLICATE INSERT MOVEMENT AFTER DELETE 1DB…" at bounding box center [282, 102] width 564 height 52
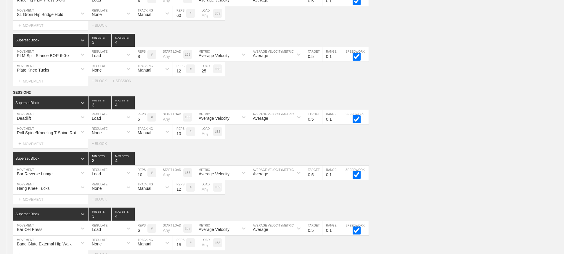
scroll to position [0, 0]
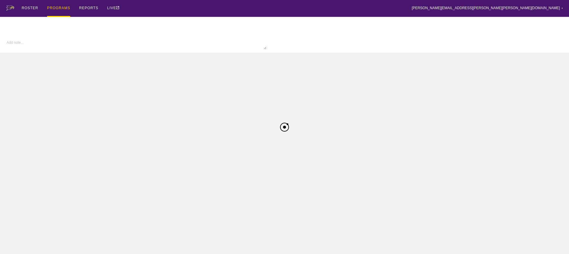
type textarea "x"
type input "W Wrestling FA25"
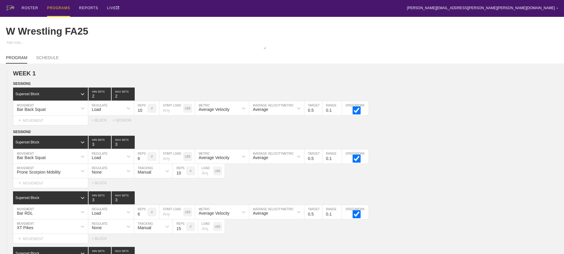
click at [266, 10] on div "ROSTER PROGRAMS REPORTS LIVE [PERSON_NAME][EMAIL_ADDRESS][PERSON_NAME][PERSON_N…" at bounding box center [282, 8] width 553 height 17
click at [60, 8] on div "PROGRAMS" at bounding box center [58, 8] width 23 height 17
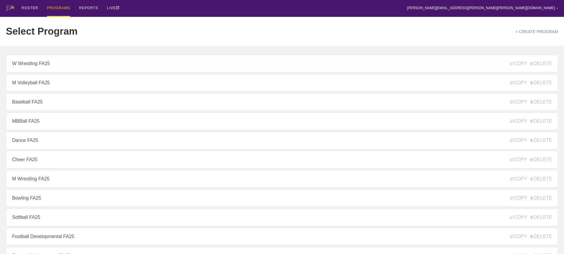
click at [145, 12] on div "ROSTER PROGRAMS REPORTS LIVE [PERSON_NAME][EMAIL_ADDRESS][PERSON_NAME][PERSON_N…" at bounding box center [282, 8] width 553 height 17
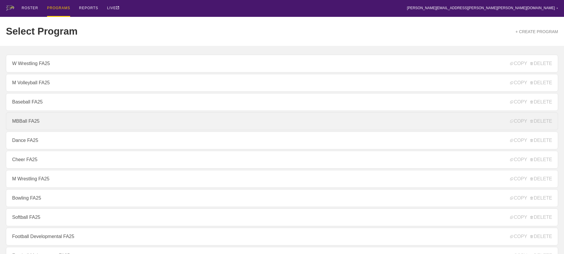
click at [35, 123] on link "MBBall FA25" at bounding box center [282, 122] width 553 height 18
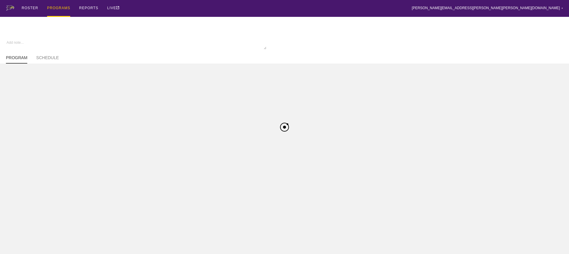
type textarea "x"
type input "MBBall FA25"
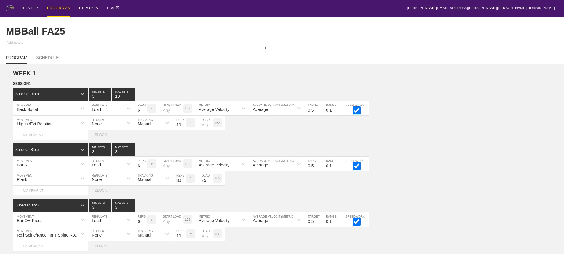
click at [204, 9] on div "ROSTER PROGRAMS REPORTS LIVE [PERSON_NAME][EMAIL_ADDRESS][PERSON_NAME][PERSON_N…" at bounding box center [282, 8] width 553 height 17
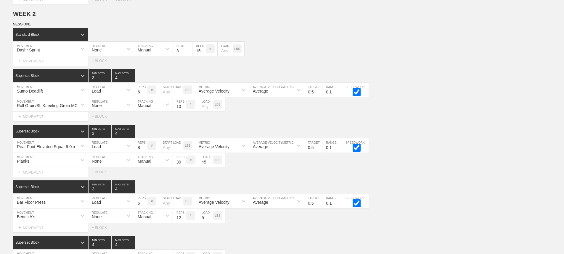
scroll to position [2854, 0]
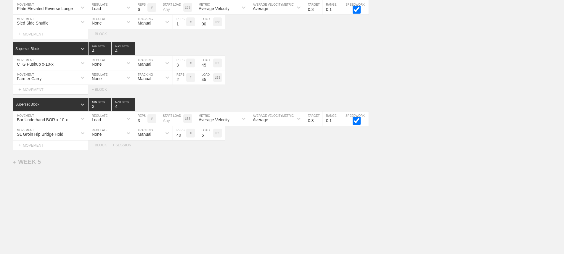
click at [36, 161] on div "+ WEEK 5" at bounding box center [27, 162] width 28 height 7
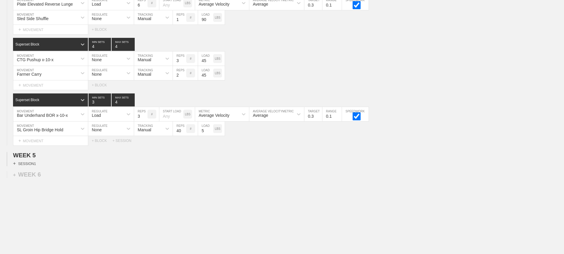
click at [32, 166] on div "+ SESSION 1" at bounding box center [24, 163] width 23 height 5
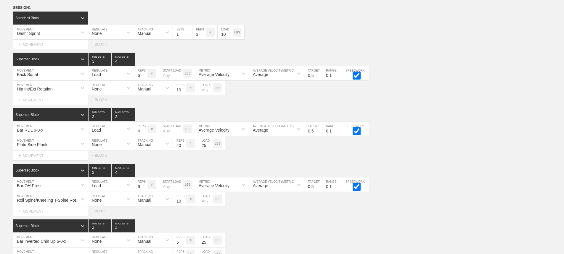
scroll to position [1520, 0]
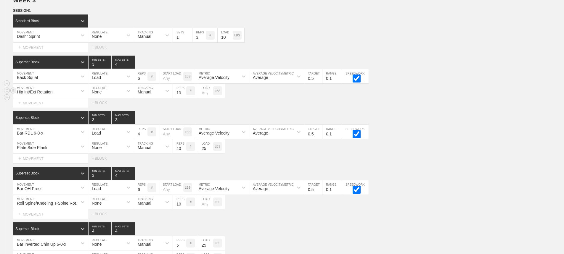
drag, startPoint x: 445, startPoint y: 102, endPoint x: 439, endPoint y: 101, distance: 6.0
click at [445, 98] on div "Hip Int/Ext Rotation MOVEMENT None REGULATE Manual TRACKING 10 REPS # LOAD LBS" at bounding box center [282, 91] width 564 height 15
click at [13, 9] on line at bounding box center [13, 9] width 2 height 0
drag, startPoint x: 37, startPoint y: 21, endPoint x: 383, endPoint y: 67, distance: 349.4
click at [39, 22] on div "DUPLICATE" at bounding box center [41, 21] width 47 height 9
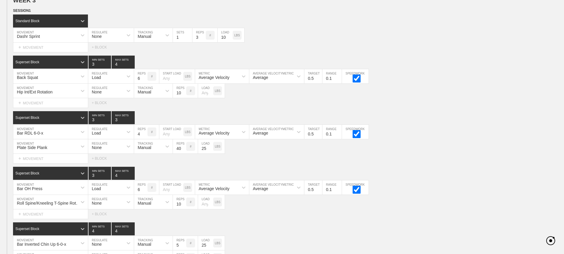
click at [439, 113] on div "SESSION 1 Standard Block DUPLICATE INSERT MOVEMENT AFTER DELETE Dashr Sprint MO…" at bounding box center [282, 141] width 564 height 267
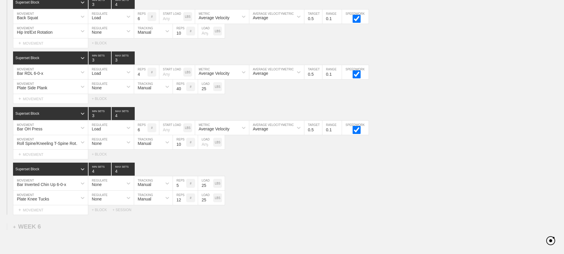
scroll to position [2818, 0]
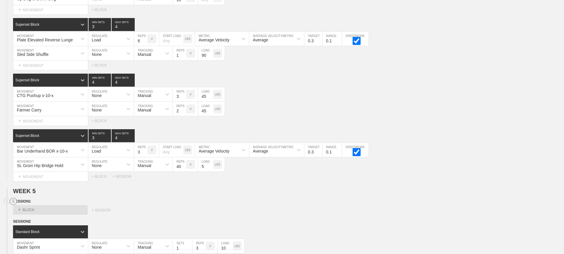
click at [12, 205] on circle at bounding box center [13, 201] width 7 height 7
click at [36, 222] on div "DELETE" at bounding box center [41, 221] width 47 height 9
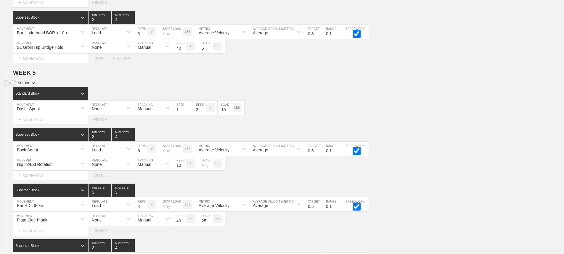
click at [367, 87] on div "SESSION 1" at bounding box center [288, 83] width 551 height 7
click at [377, 108] on div "Dashr Sprint MOVEMENT None REGULATE Manual TRACKING 1 SETS 3 REPS # 10 LOAD LBS" at bounding box center [282, 108] width 564 height 15
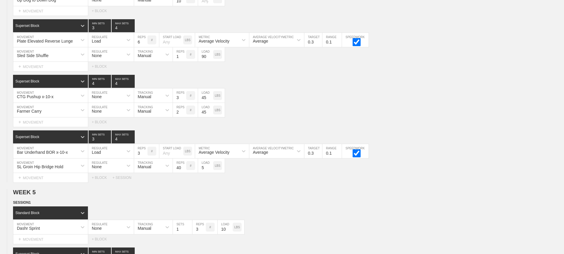
scroll to position [2920, 0]
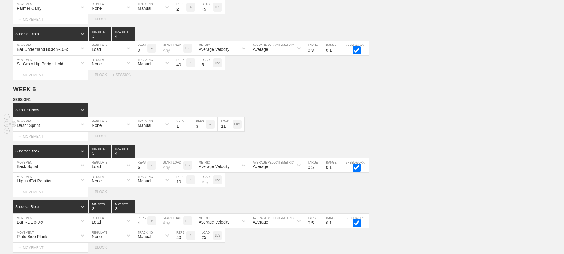
click at [230, 130] on input "11" at bounding box center [225, 124] width 15 height 14
click at [230, 130] on input "12" at bounding box center [225, 124] width 15 height 14
click at [230, 130] on input "13" at bounding box center [225, 124] width 15 height 14
click at [230, 130] on input "14" at bounding box center [225, 124] width 15 height 14
type input "15"
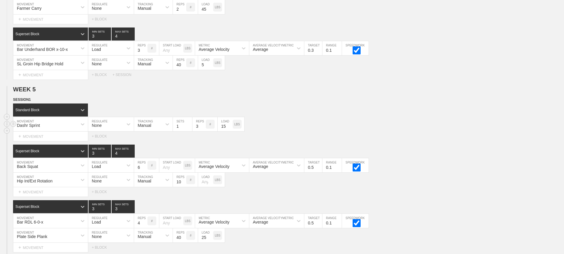
click at [230, 130] on input "15" at bounding box center [225, 124] width 15 height 14
click at [318, 126] on div "Dashr Sprint MOVEMENT None REGULATE Manual TRACKING 1 SETS 3 REPS # 15 LOAD LBS" at bounding box center [282, 124] width 564 height 15
click at [146, 173] on input "5" at bounding box center [140, 165] width 13 height 14
click at [146, 173] on input "4" at bounding box center [140, 165] width 13 height 14
type input "3"
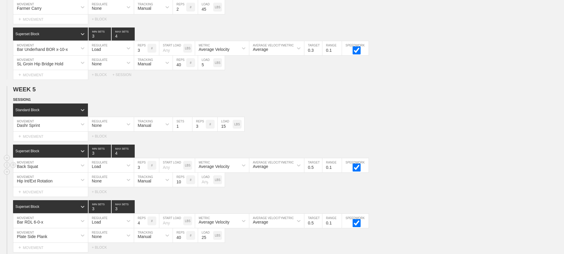
click at [146, 173] on input "3" at bounding box center [140, 165] width 13 height 14
click at [320, 173] on input "0.4" at bounding box center [314, 165] width 18 height 14
type input "0.3"
click at [320, 173] on input "0.3" at bounding box center [314, 165] width 18 height 14
click at [464, 114] on div "Standard Block" at bounding box center [288, 110] width 551 height 13
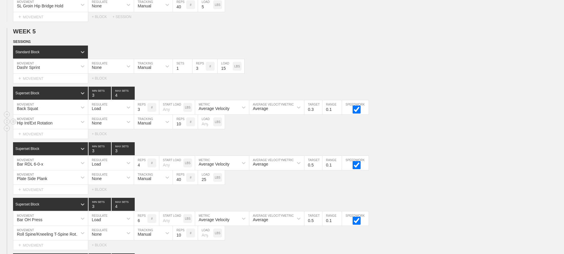
scroll to position [2979, 0]
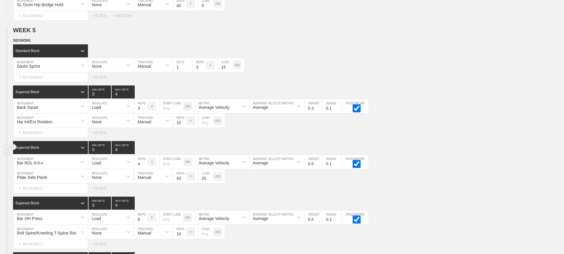
type input "4"
click at [132, 152] on input "4" at bounding box center [123, 147] width 23 height 13
click at [399, 138] on div "Select... MOVEMENT + MOVEMENT + BLOCK" at bounding box center [282, 132] width 564 height 9
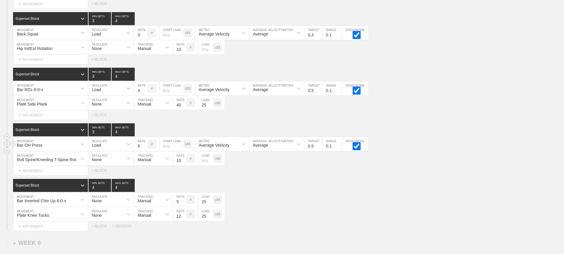
scroll to position [3068, 0]
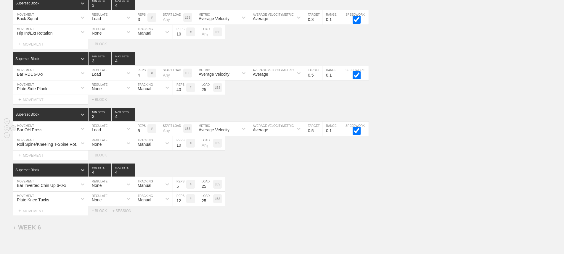
click at [144, 136] on input "5" at bounding box center [140, 129] width 13 height 14
click at [144, 136] on input "4" at bounding box center [140, 129] width 13 height 14
type input "3"
click at [144, 136] on input "3" at bounding box center [140, 129] width 13 height 14
click at [319, 136] on input "0.4" at bounding box center [314, 129] width 18 height 14
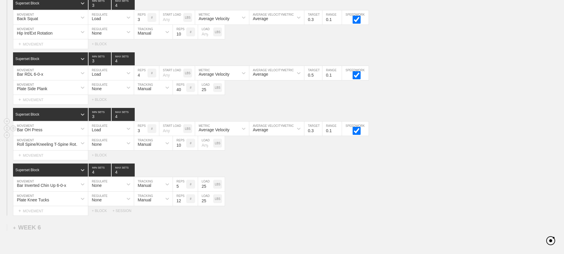
type input "0.3"
click at [319, 136] on input "0.3" at bounding box center [314, 129] width 18 height 14
click at [327, 160] on div "Select... MOVEMENT + MOVEMENT + BLOCK" at bounding box center [282, 155] width 564 height 9
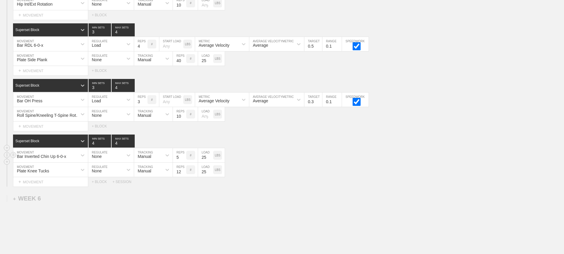
click at [71, 163] on div "Bar Inverted Chin Up 6-0-x" at bounding box center [50, 155] width 75 height 14
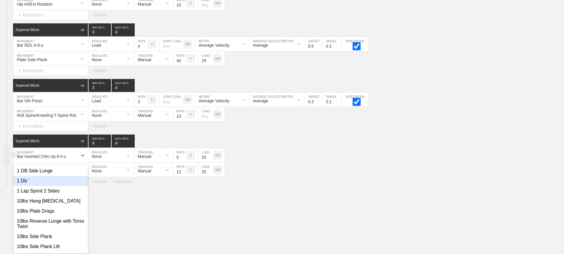
scroll to position [3103, 0]
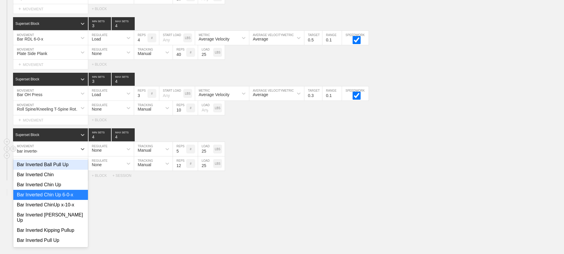
type input "bar inverted"
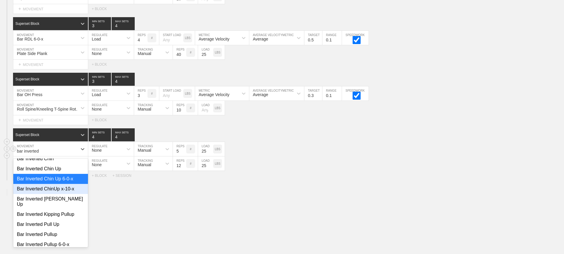
scroll to position [30, 0]
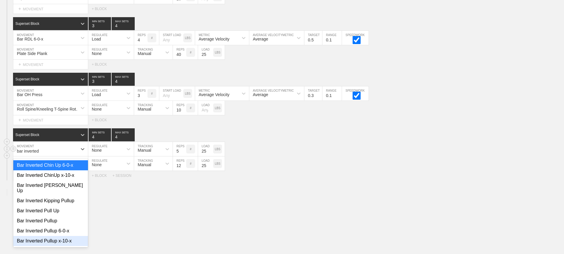
click at [62, 240] on div "Bar Inverted Pullup x-10-x" at bounding box center [50, 241] width 75 height 10
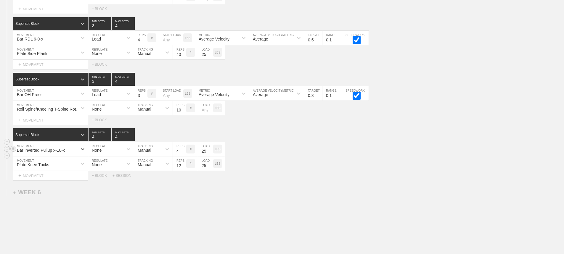
click at [182, 156] on input "4" at bounding box center [179, 149] width 13 height 14
type input "3"
click at [182, 156] on input "3" at bounding box center [179, 149] width 13 height 14
click at [207, 155] on input "25" at bounding box center [205, 149] width 15 height 14
type input "45"
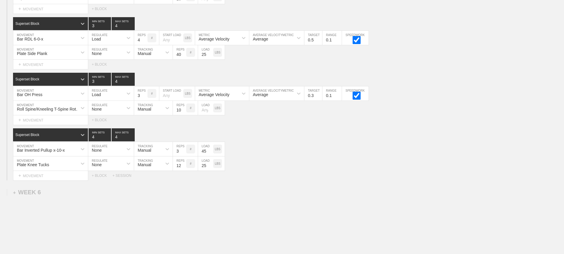
click at [309, 176] on div "Select... MOVEMENT + MOVEMENT + BLOCK + SESSION" at bounding box center [282, 175] width 564 height 9
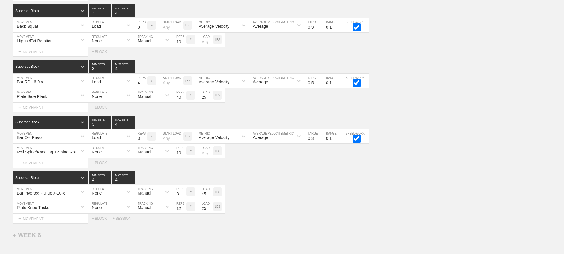
scroll to position [3044, 0]
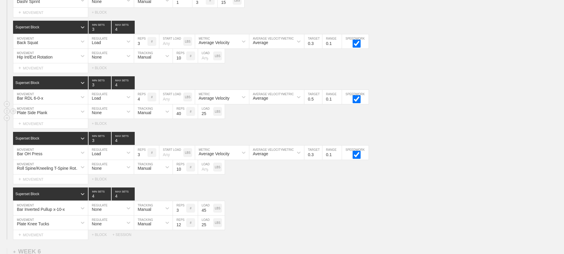
click at [437, 119] on div "Plate Side Plank MOVEMENT None REGULATE Manual TRACKING 40 REPS # 25 LOAD LBS" at bounding box center [282, 112] width 564 height 15
drag, startPoint x: 430, startPoint y: 99, endPoint x: 384, endPoint y: 108, distance: 46.7
click at [427, 100] on div "Bar RDL 6-0-x MOVEMENT Load REGULATE 4 REPS # START LOAD LBS Average Velocity M…" at bounding box center [282, 97] width 564 height 15
click at [320, 104] on input "0.4" at bounding box center [314, 97] width 18 height 14
type input "0.3"
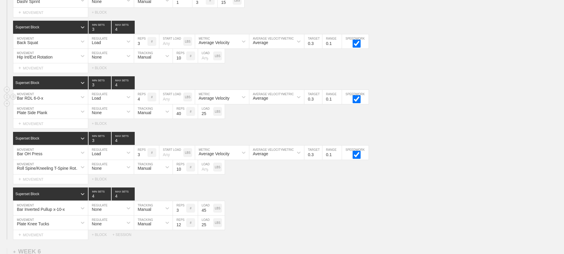
click at [320, 104] on input "0.3" at bounding box center [314, 97] width 18 height 14
click at [417, 97] on div "Bar RDL 6-0-x MOVEMENT Load REGULATE 4 REPS # START LOAD LBS Average Velocity M…" at bounding box center [282, 97] width 564 height 15
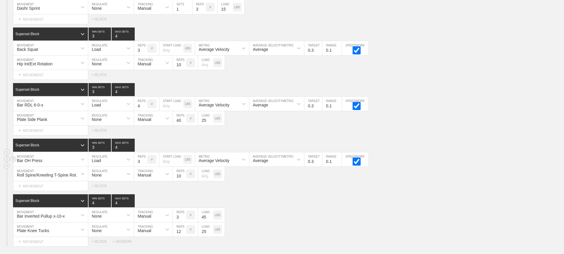
scroll to position [3073, 0]
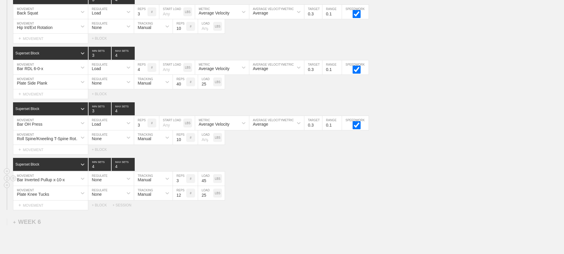
click at [278, 179] on div "Bar Inverted Pullup x-10-x MOVEMENT None REGULATE Manual TRACKING 3 REPS # 45 L…" at bounding box center [282, 179] width 564 height 15
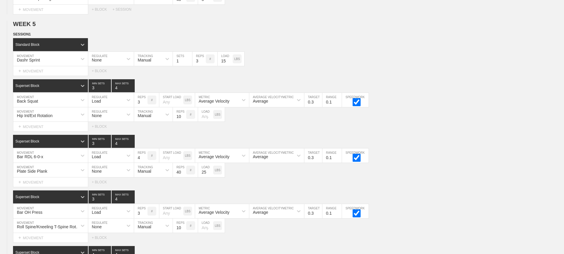
scroll to position [2985, 0]
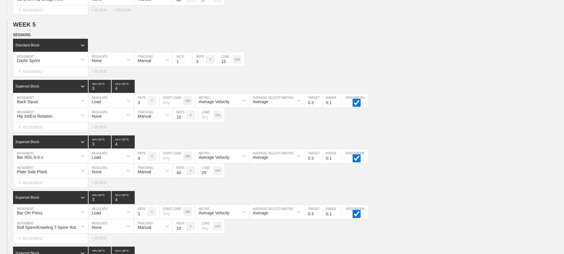
click at [278, 72] on div "Select... MOVEMENT + MOVEMENT + BLOCK" at bounding box center [282, 71] width 564 height 9
click at [470, 93] on div "Superset Block 3 MIN SETS 4 MAX SETS" at bounding box center [288, 86] width 551 height 13
click at [418, 131] on div "Select... MOVEMENT + MOVEMENT + BLOCK" at bounding box center [282, 127] width 564 height 9
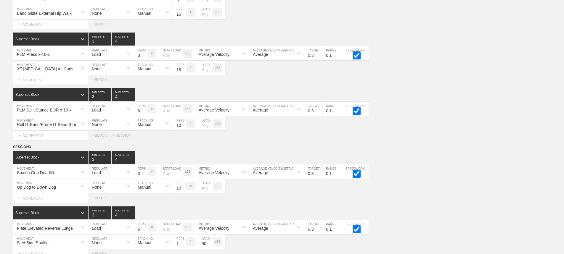
scroll to position [0, 0]
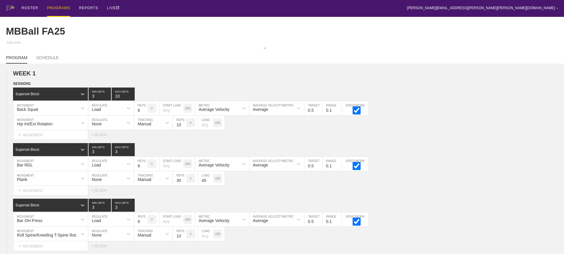
click at [55, 7] on div "PROGRAMS" at bounding box center [58, 8] width 23 height 17
